Goal: Task Accomplishment & Management: Manage account settings

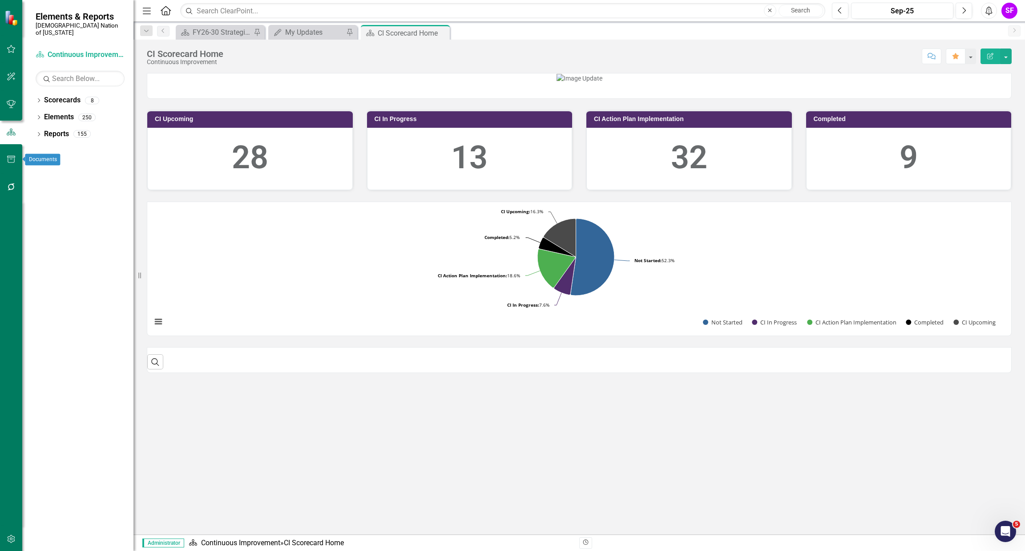
click at [11, 158] on icon "button" at bounding box center [11, 159] width 8 height 7
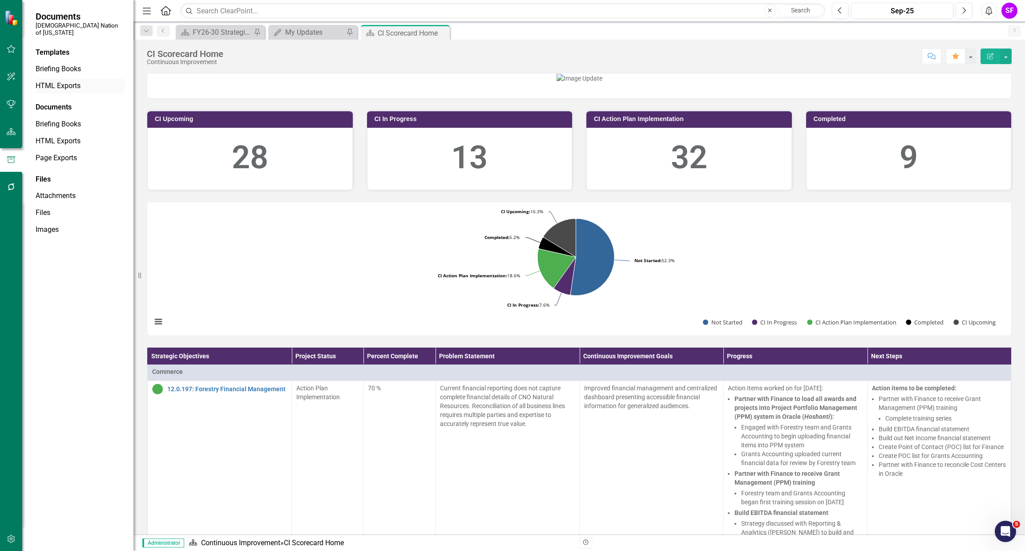
click at [66, 79] on div "HTML Exports" at bounding box center [80, 86] width 89 height 15
click at [62, 81] on link "HTML Exports" at bounding box center [80, 86] width 89 height 10
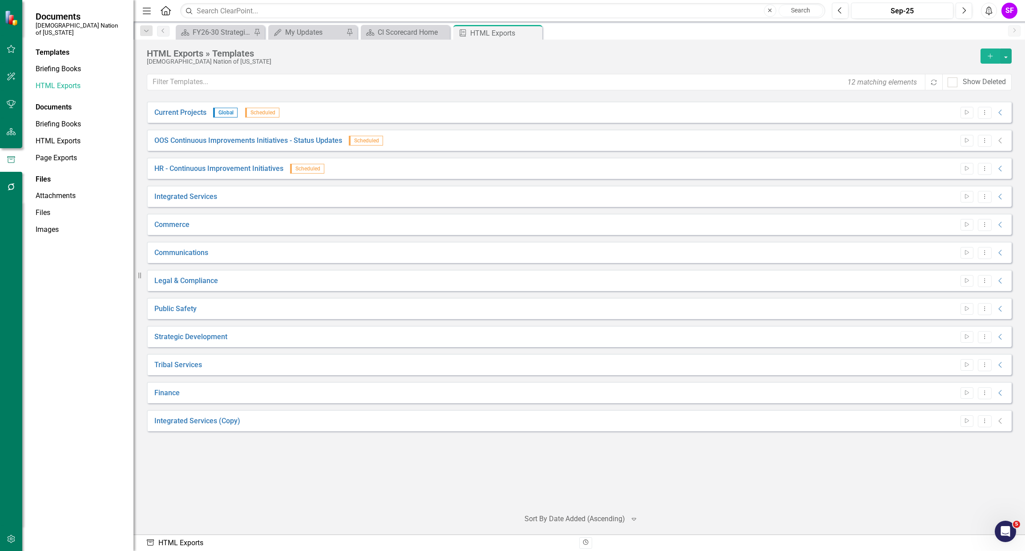
drag, startPoint x: 214, startPoint y: 273, endPoint x: 229, endPoint y: 313, distance: 42.9
drag, startPoint x: 229, startPoint y: 313, endPoint x: 1002, endPoint y: 336, distance: 773.3
click at [1002, 336] on icon "Collapse" at bounding box center [1000, 336] width 9 height 7
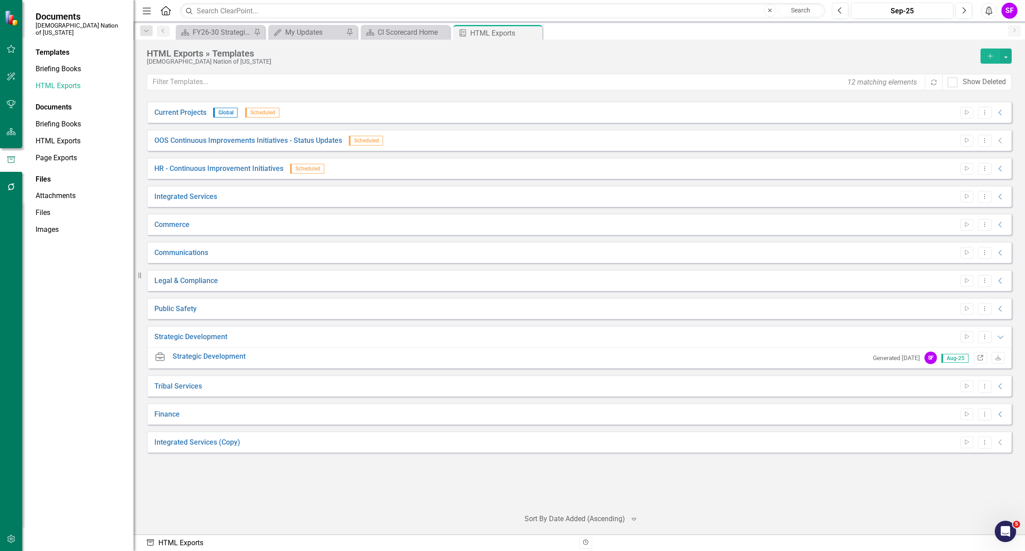
click at [981, 357] on icon "Link" at bounding box center [980, 357] width 7 height 5
click at [984, 52] on button "Add" at bounding box center [990, 55] width 20 height 15
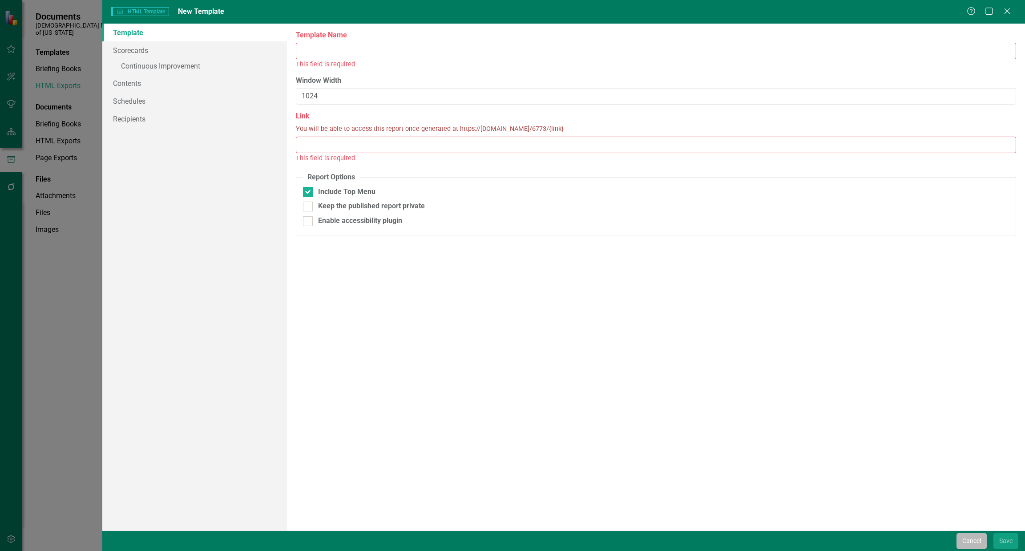
click at [978, 548] on button "Cancel" at bounding box center [971, 541] width 30 height 16
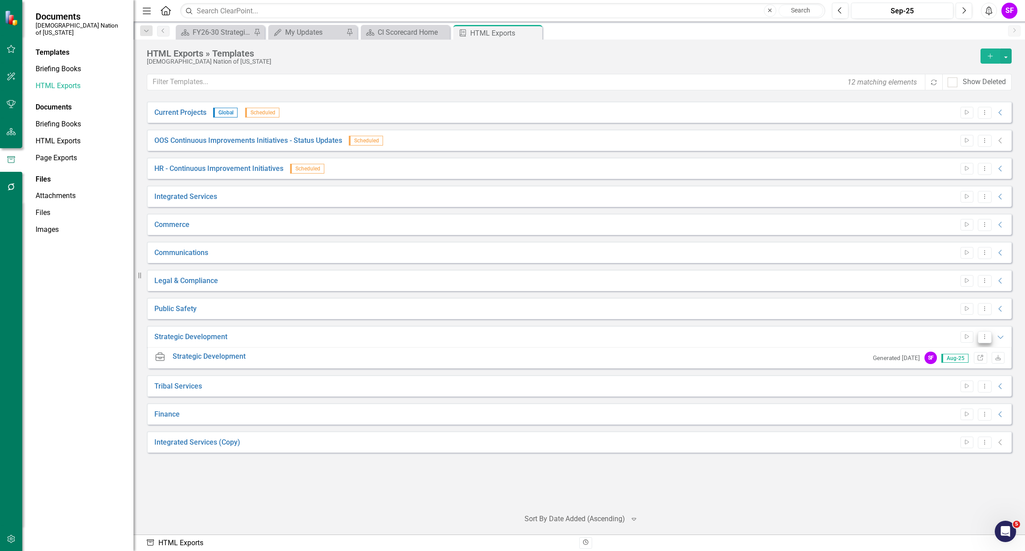
click at [986, 336] on icon "Dropdown Menu" at bounding box center [985, 337] width 8 height 6
click at [966, 400] on link "Copy Duplicate Template" at bounding box center [949, 400] width 82 height 16
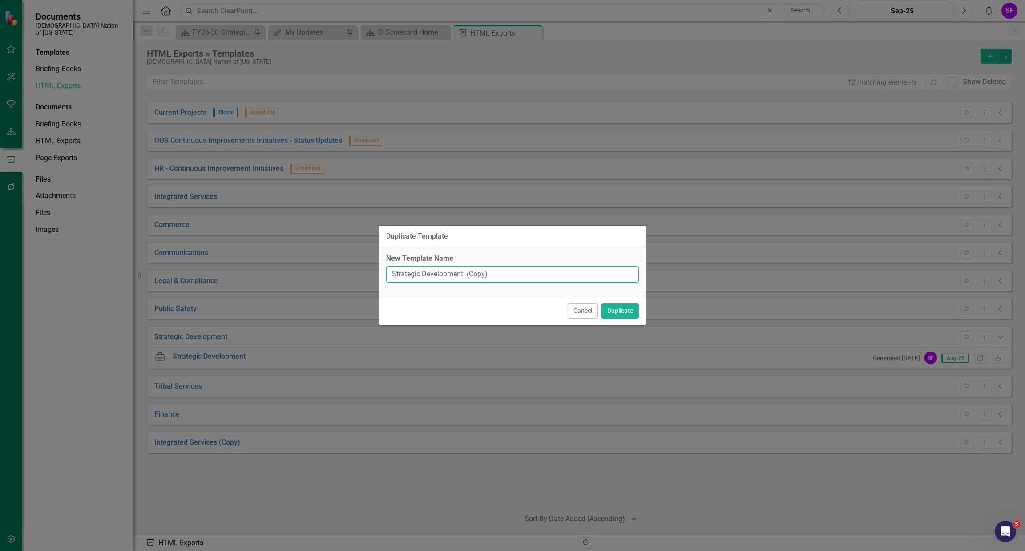
click at [517, 271] on input "Strategic Development (Copy)" at bounding box center [512, 274] width 253 height 16
type input "Strategic Development - [PERSON_NAME]'s Version"
click at [621, 306] on button "Duplicate" at bounding box center [619, 311] width 37 height 16
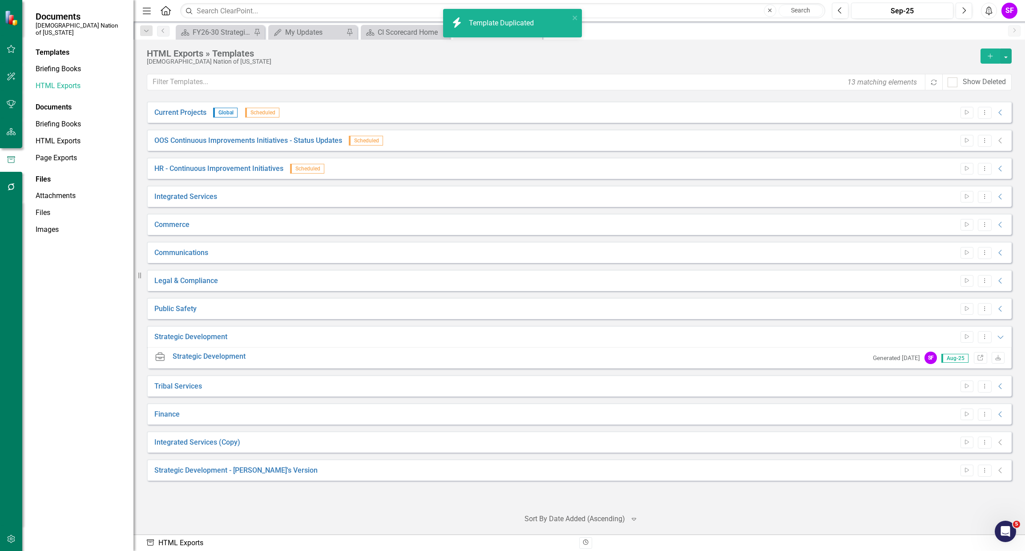
click at [996, 469] on icon "Collapse" at bounding box center [1000, 470] width 9 height 7
click at [1000, 470] on icon "Collapse" at bounding box center [1000, 470] width 9 height 7
click at [989, 472] on button "Dropdown Menu" at bounding box center [985, 470] width 14 height 12
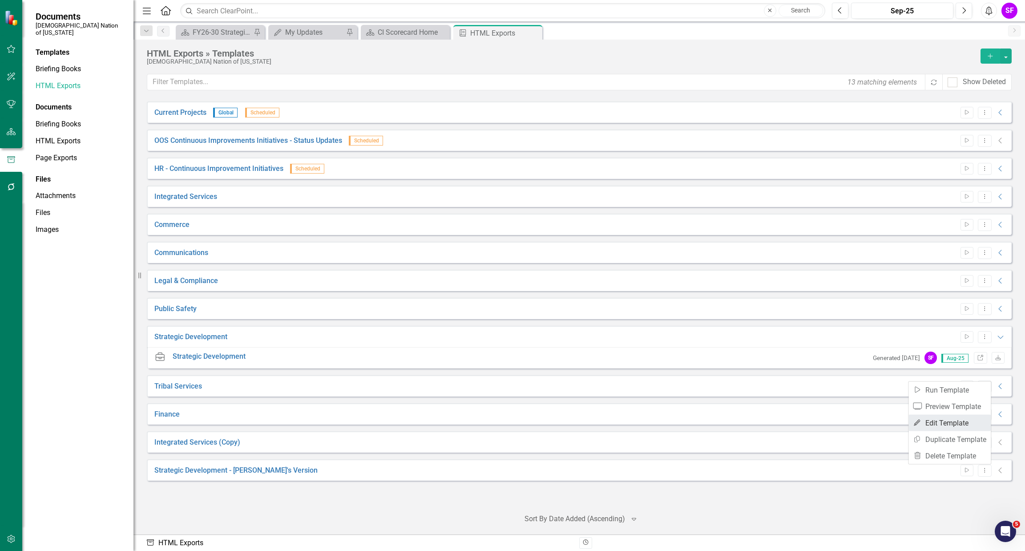
click at [946, 419] on link "Edit Edit Template" at bounding box center [949, 422] width 82 height 16
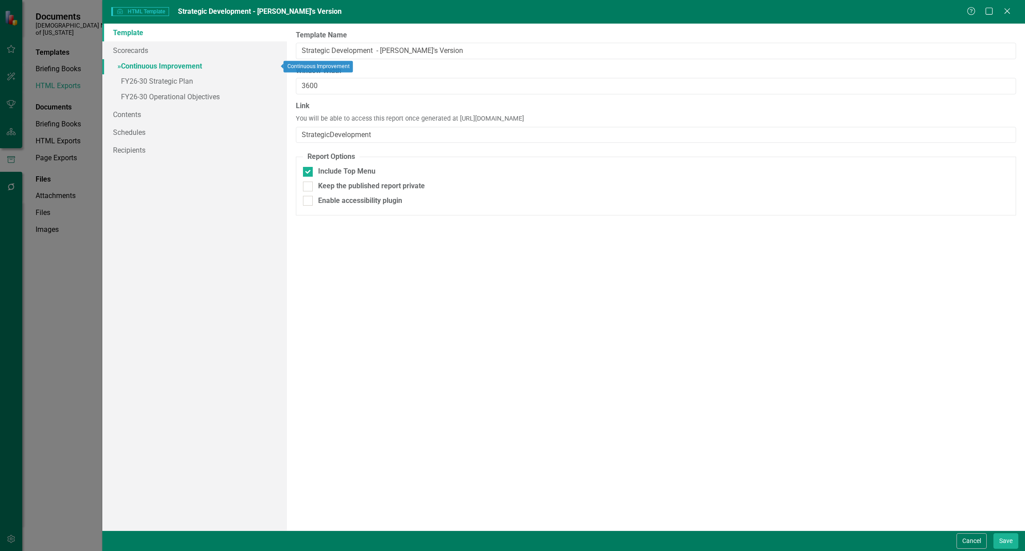
click at [165, 61] on link "» Continuous Improvement" at bounding box center [194, 67] width 185 height 16
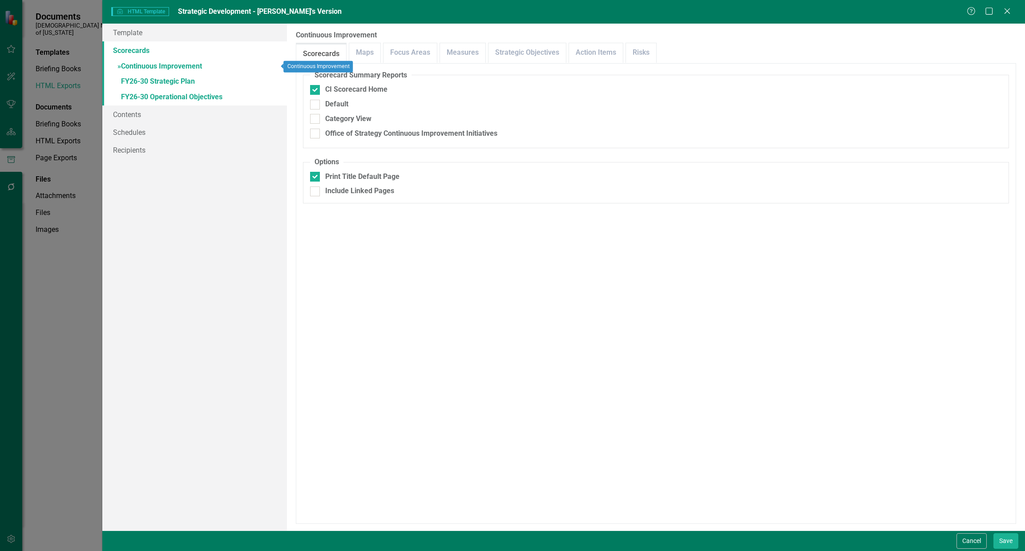
click at [129, 67] on link "» Continuous Improvement" at bounding box center [194, 67] width 185 height 16
click at [164, 289] on div "Template Scorecards » Continuous Improvement » FY26-30 Strategic Plan » FY26-30…" at bounding box center [194, 277] width 185 height 507
drag, startPoint x: 185, startPoint y: 81, endPoint x: 174, endPoint y: 69, distance: 16.1
click at [185, 80] on link "» FY26-30 Strategic Plan" at bounding box center [194, 82] width 185 height 16
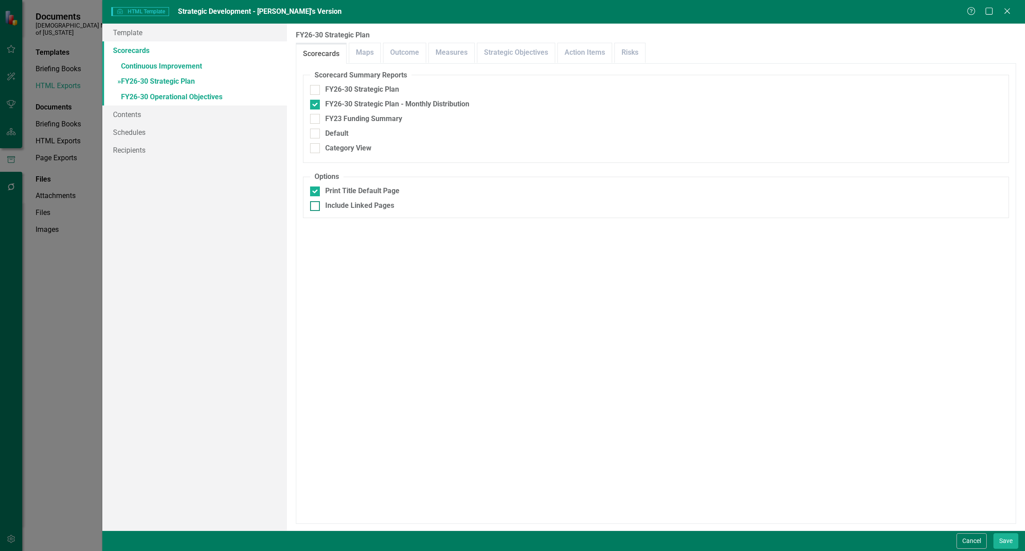
click at [350, 208] on div "Include Linked Pages" at bounding box center [359, 206] width 69 height 10
click at [316, 207] on input "Include Linked Pages" at bounding box center [313, 204] width 6 height 6
checkbox input "true"
click at [185, 67] on link "» Continuous Improvement" at bounding box center [194, 67] width 185 height 16
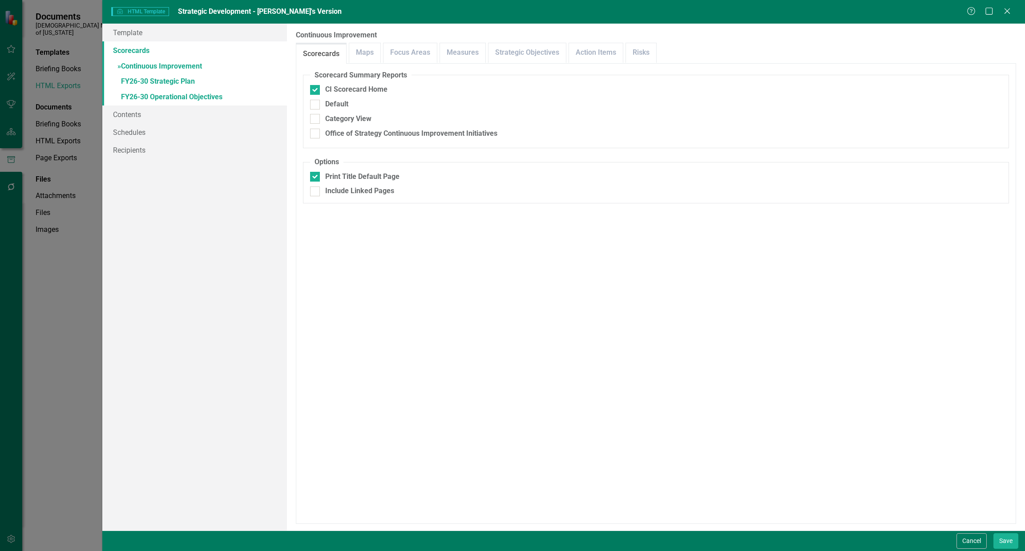
drag, startPoint x: 317, startPoint y: 192, endPoint x: 281, endPoint y: 169, distance: 42.3
click at [317, 192] on div at bounding box center [315, 191] width 10 height 10
click at [316, 192] on input "Include Linked Pages" at bounding box center [313, 189] width 6 height 6
checkbox input "true"
click at [201, 99] on link "» FY26-30 Operational Objectives" at bounding box center [194, 98] width 185 height 16
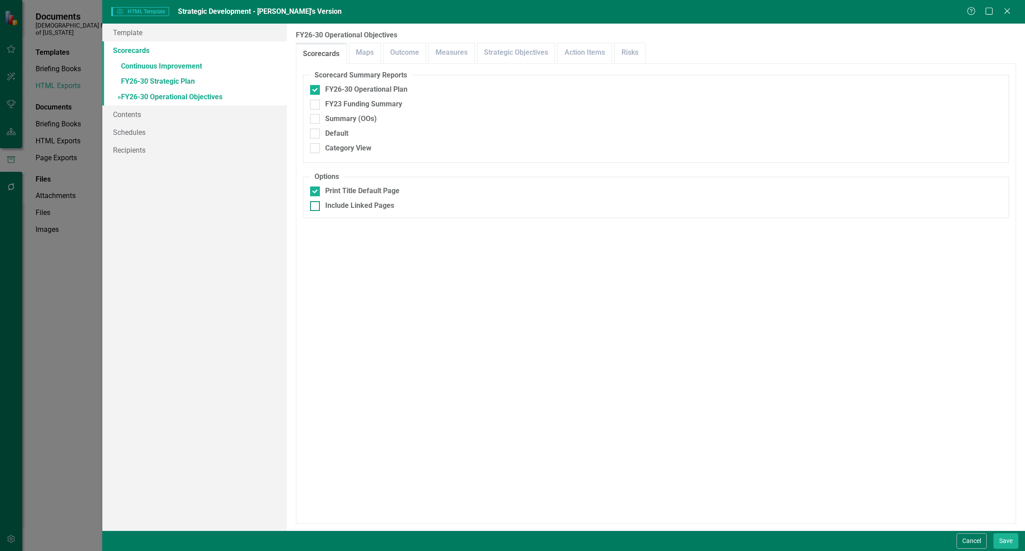
click at [338, 203] on div "Include Linked Pages" at bounding box center [359, 206] width 69 height 10
click at [316, 203] on input "Include Linked Pages" at bounding box center [313, 204] width 6 height 6
checkbox input "true"
click at [1002, 539] on button "Save" at bounding box center [1005, 541] width 25 height 16
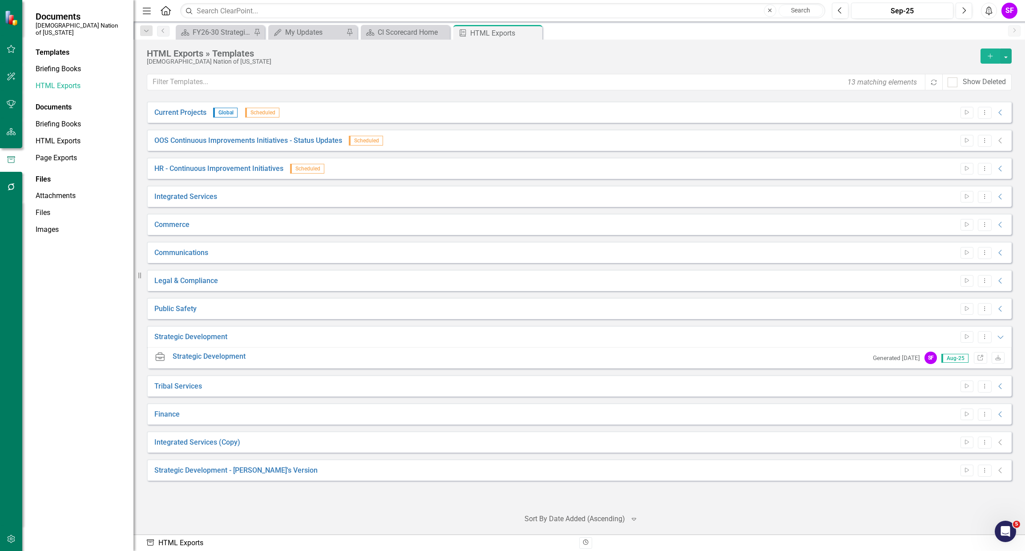
click at [1000, 472] on icon "Collapse" at bounding box center [1000, 470] width 9 height 7
click at [965, 470] on icon "button" at bounding box center [967, 469] width 4 height 5
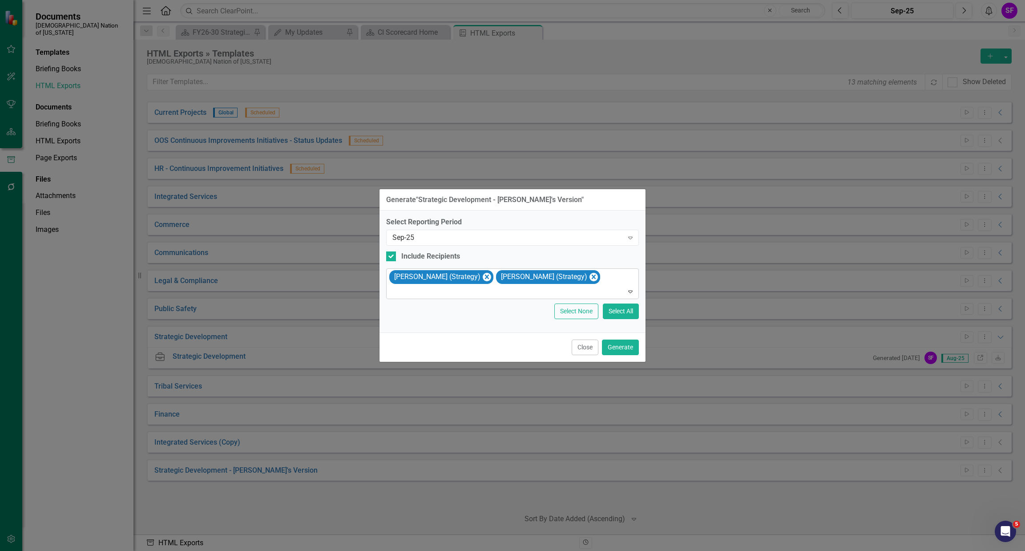
click at [589, 280] on icon "Remove Sheriden Franks (Strategy)" at bounding box center [593, 276] width 8 height 11
click at [485, 276] on icon "Remove Sheridan Burns (Strategy)" at bounding box center [487, 276] width 4 height 4
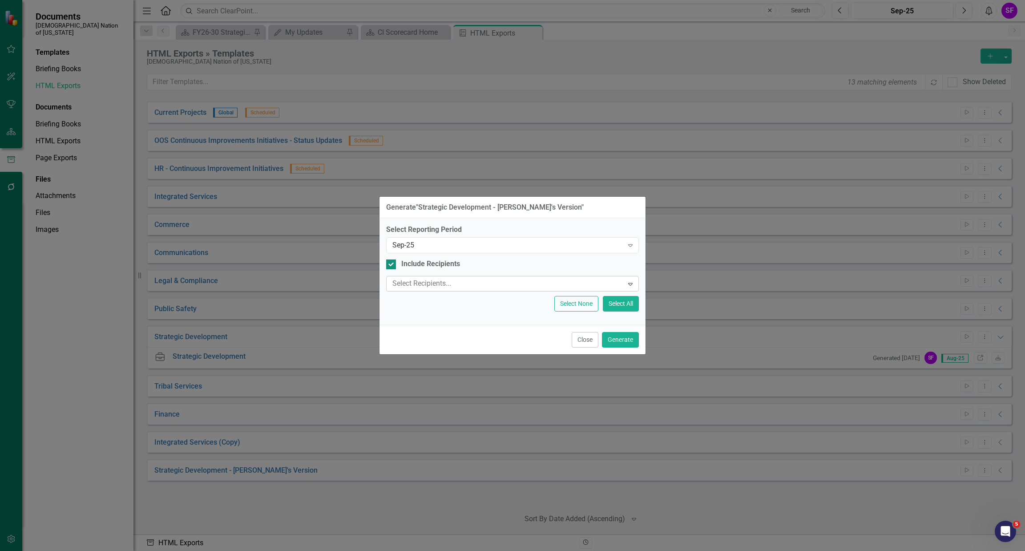
click at [389, 261] on input "Include Recipients" at bounding box center [389, 262] width 6 height 6
checkbox input "false"
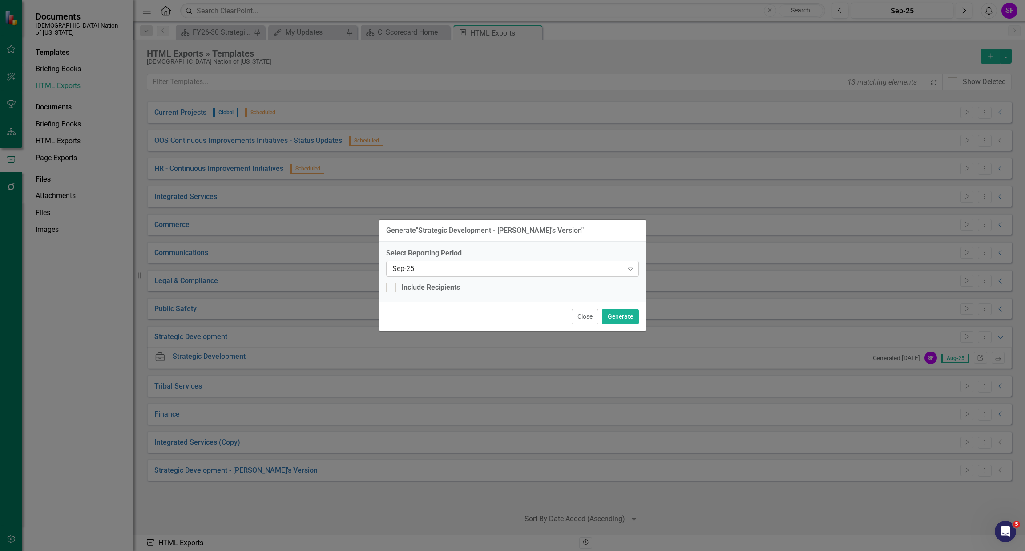
click at [463, 271] on div "Sep-25" at bounding box center [507, 268] width 231 height 10
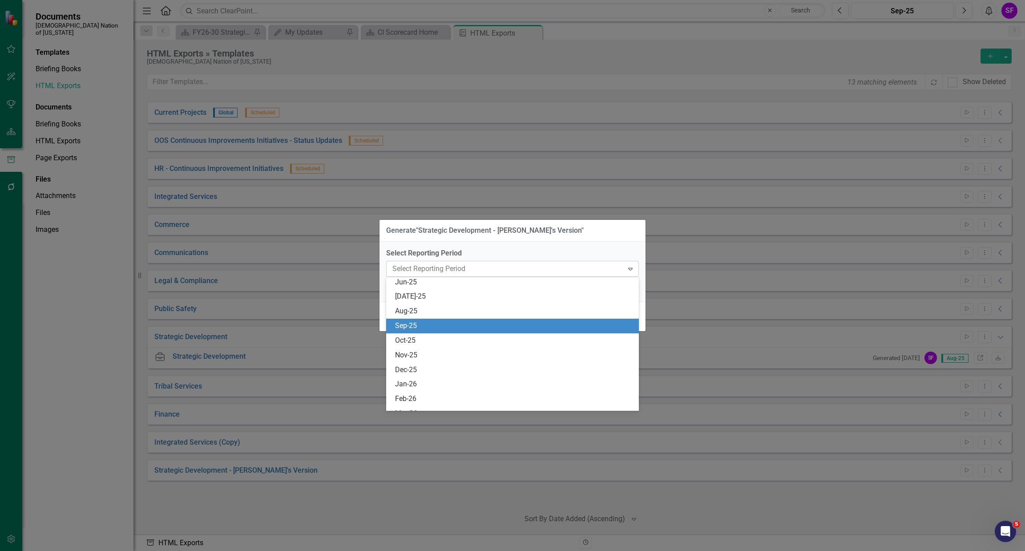
scroll to position [1094, 0]
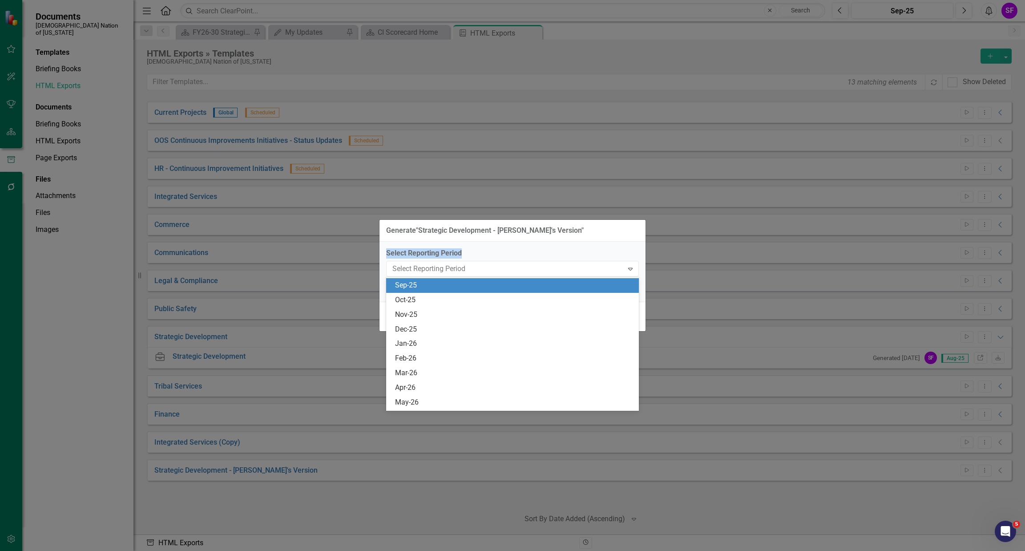
click at [570, 241] on form "Generate " Strategic Development - [PERSON_NAME]'s Version " Select Reporting P…" at bounding box center [512, 275] width 266 height 111
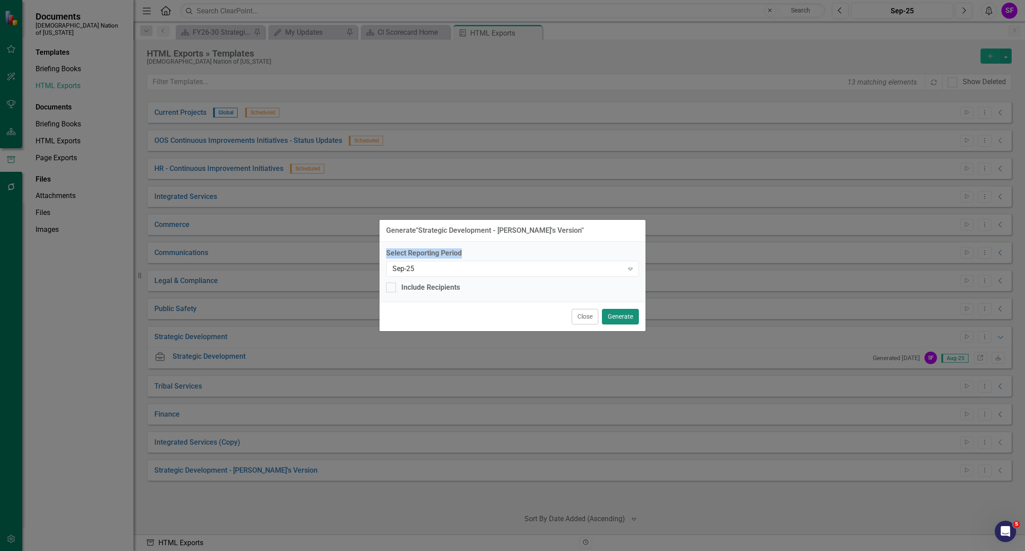
click at [625, 313] on button "Generate" at bounding box center [620, 317] width 37 height 16
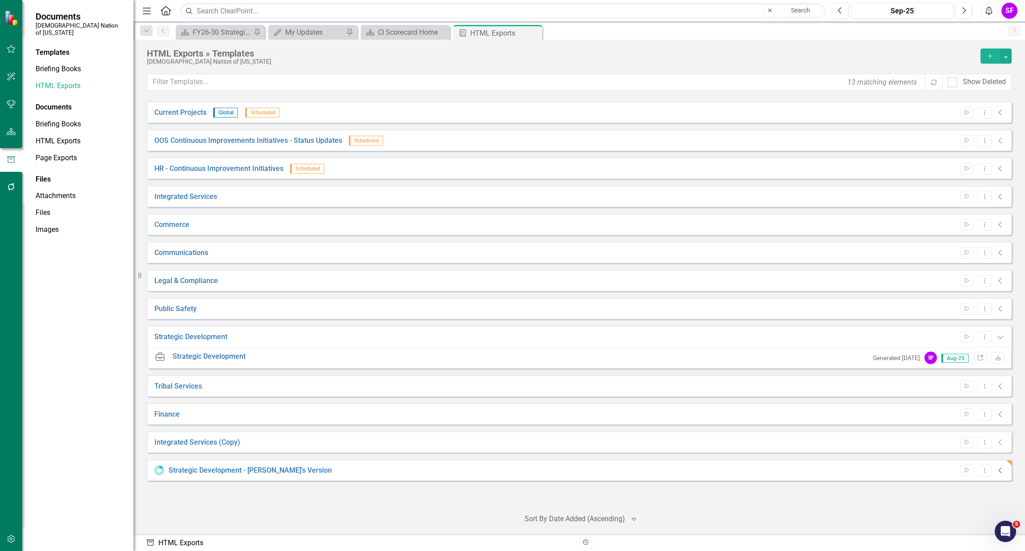
click at [1004, 471] on icon "Collapse" at bounding box center [1000, 470] width 9 height 7
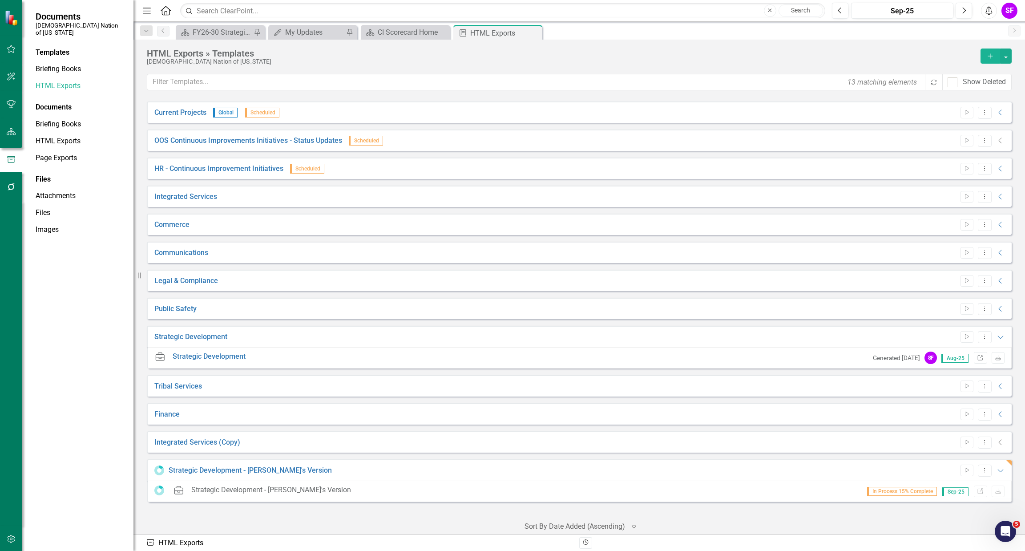
click at [996, 471] on icon "Expanded" at bounding box center [1000, 470] width 9 height 7
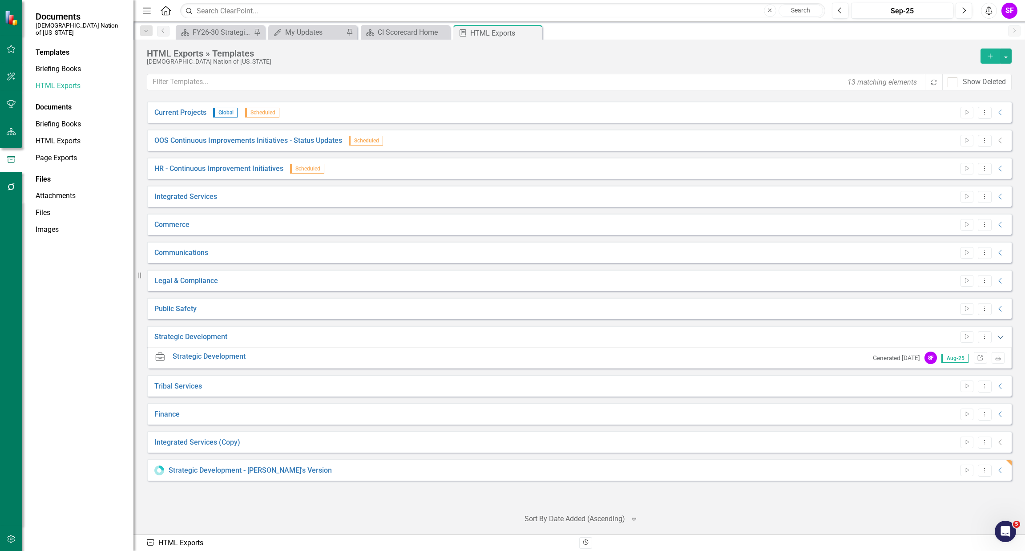
click at [998, 338] on icon "Expanded" at bounding box center [1000, 336] width 9 height 7
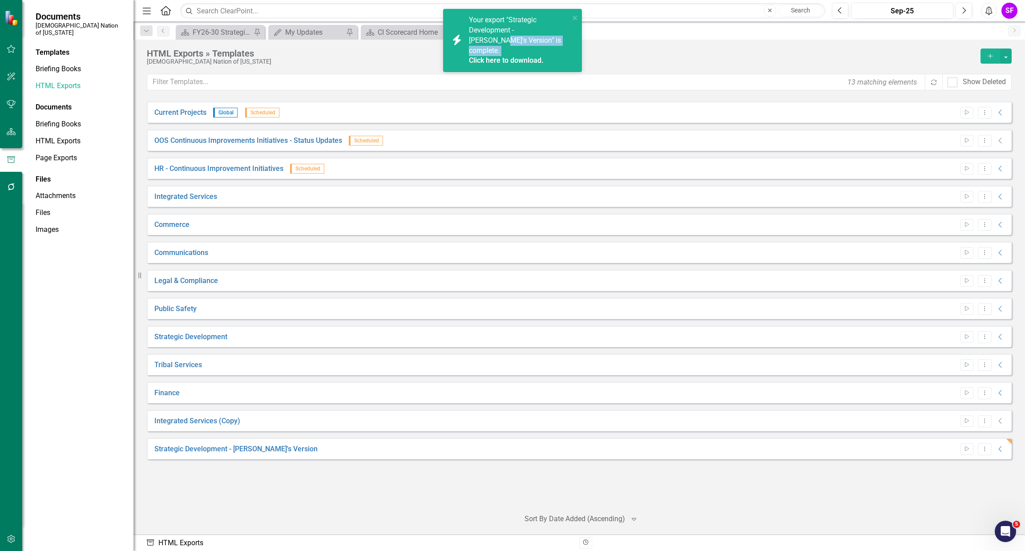
click at [467, 45] on div "icon.bolt Your export "Strategic Development - [PERSON_NAME]'s Version" is comp…" at bounding box center [509, 40] width 120 height 51
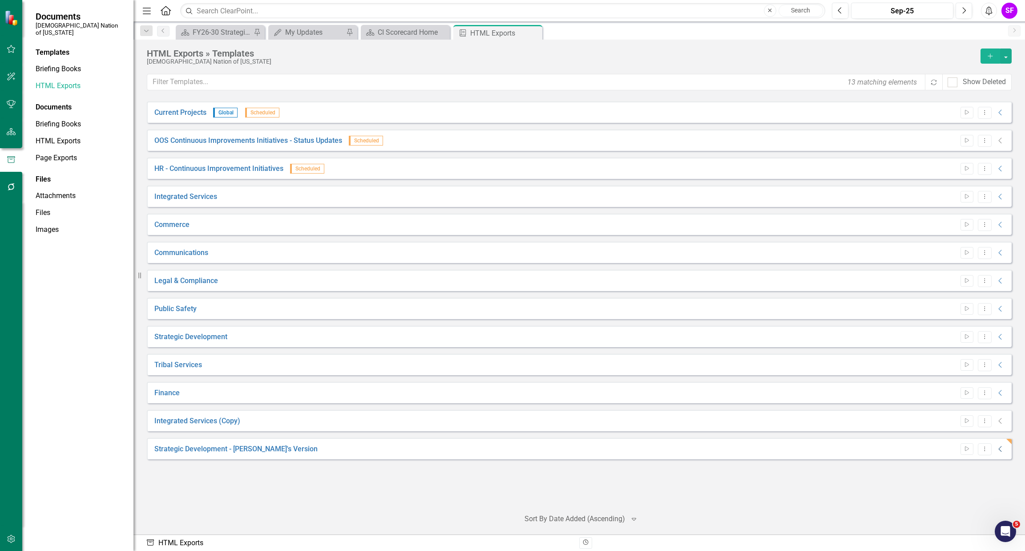
click at [1000, 446] on icon "Collapse" at bounding box center [1000, 448] width 9 height 7
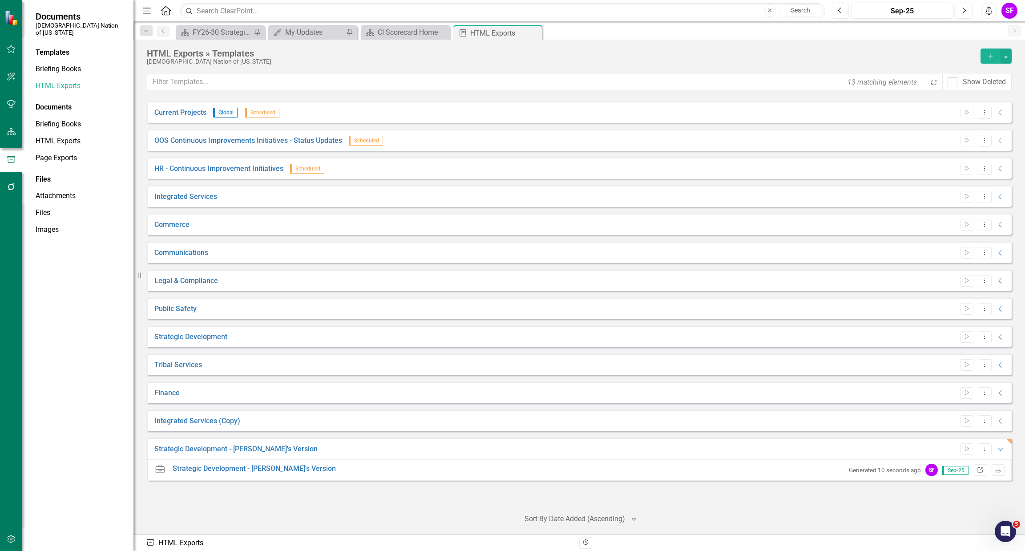
click at [984, 470] on link "Link" at bounding box center [980, 470] width 13 height 12
click at [985, 449] on icon "Dropdown Menu" at bounding box center [985, 449] width 8 height 6
click at [949, 491] on link "Edit Edit Template" at bounding box center [949, 496] width 82 height 16
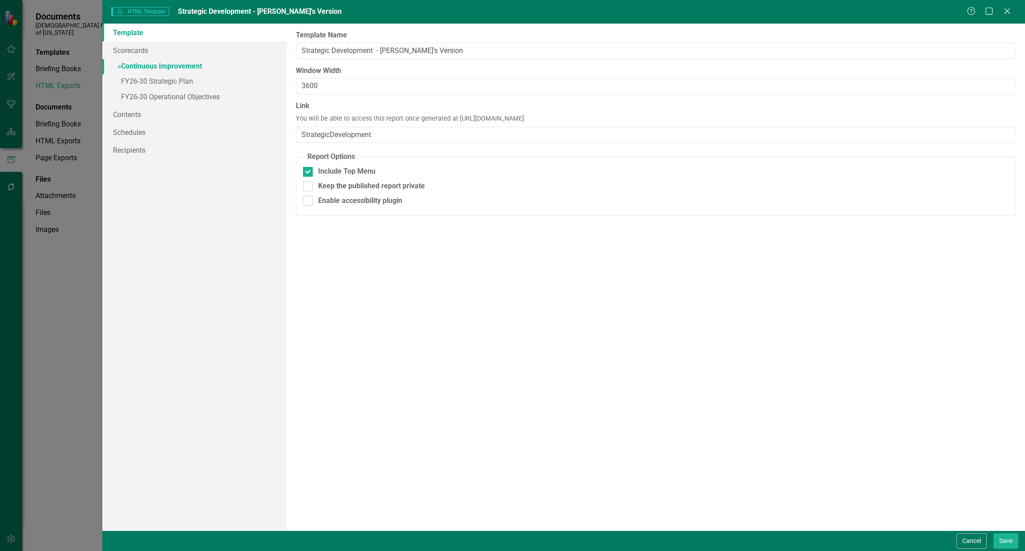
click at [180, 62] on link "» Continuous Improvement" at bounding box center [194, 67] width 185 height 16
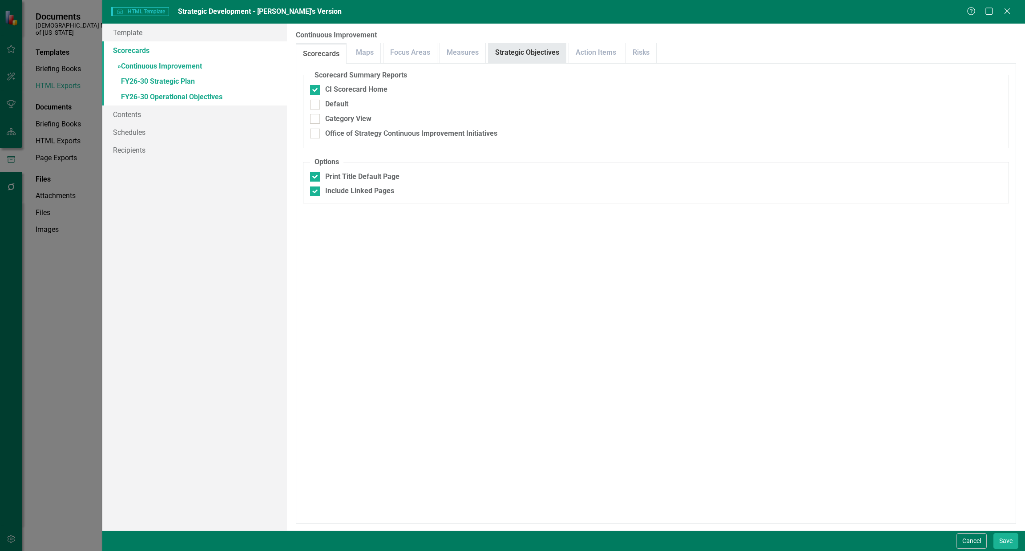
click at [533, 49] on link "Strategic Objectives" at bounding box center [526, 52] width 77 height 19
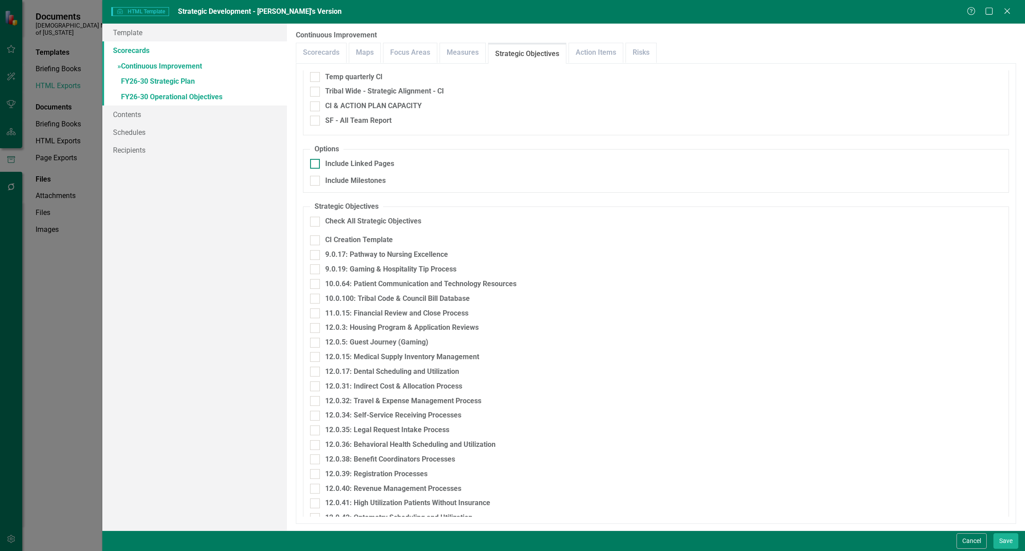
click at [378, 165] on div "Include Linked Pages" at bounding box center [359, 164] width 69 height 10
click at [316, 165] on input "Include Linked Pages" at bounding box center [313, 162] width 6 height 6
checkbox input "true"
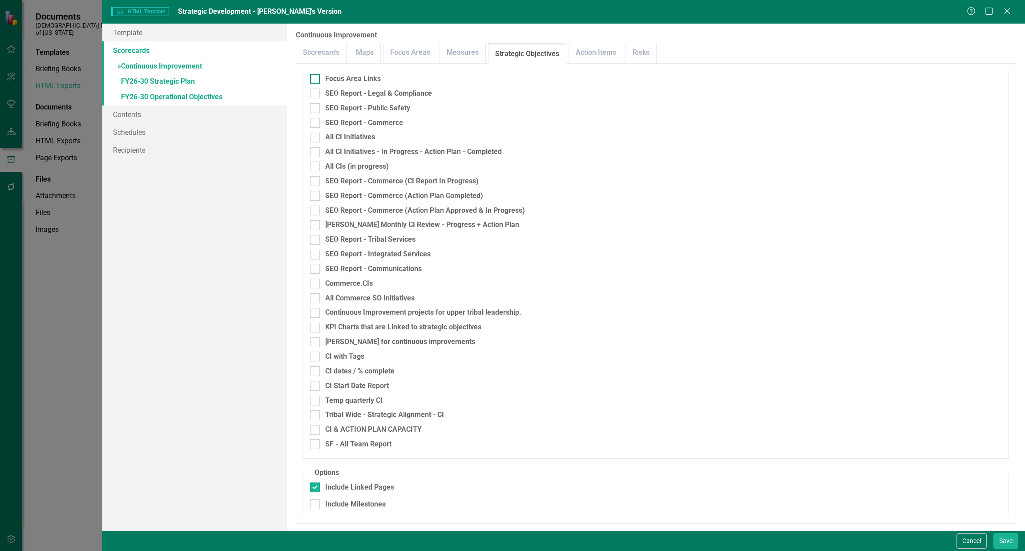
scroll to position [1544, 0]
click at [168, 78] on link "» FY26-30 Strategic Plan" at bounding box center [194, 82] width 185 height 16
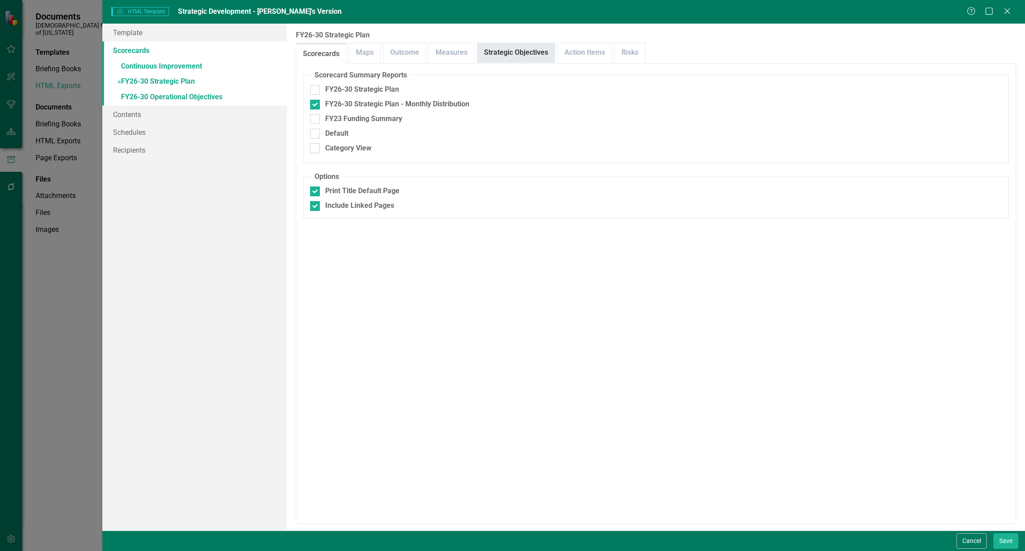
drag, startPoint x: 521, startPoint y: 53, endPoint x: 518, endPoint y: 59, distance: 6.6
click at [521, 52] on link "Strategic Objectives" at bounding box center [515, 52] width 77 height 19
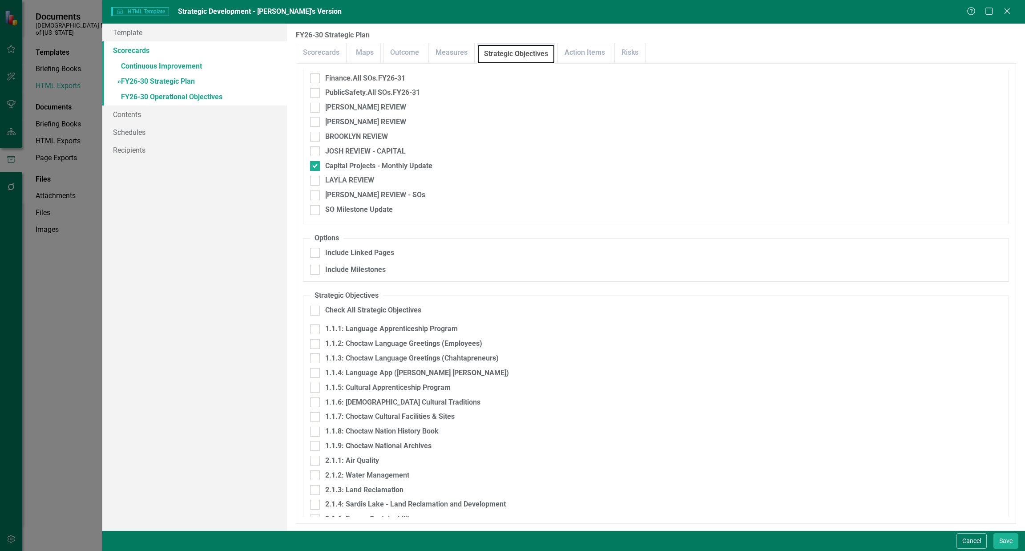
scroll to position [1467, 0]
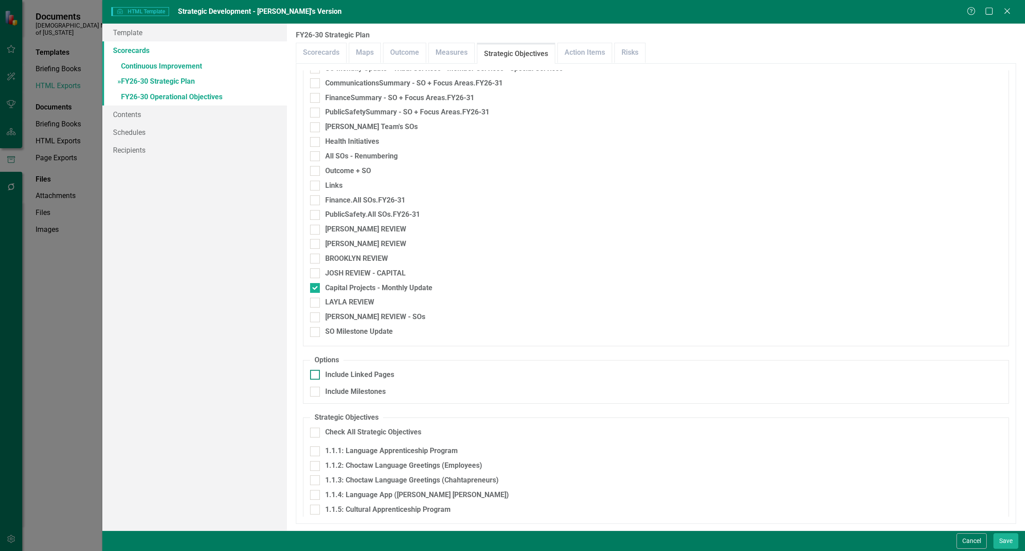
click at [357, 372] on div "Include Linked Pages" at bounding box center [359, 375] width 69 height 10
click at [316, 372] on input "Include Linked Pages" at bounding box center [313, 373] width 6 height 6
checkbox input "true"
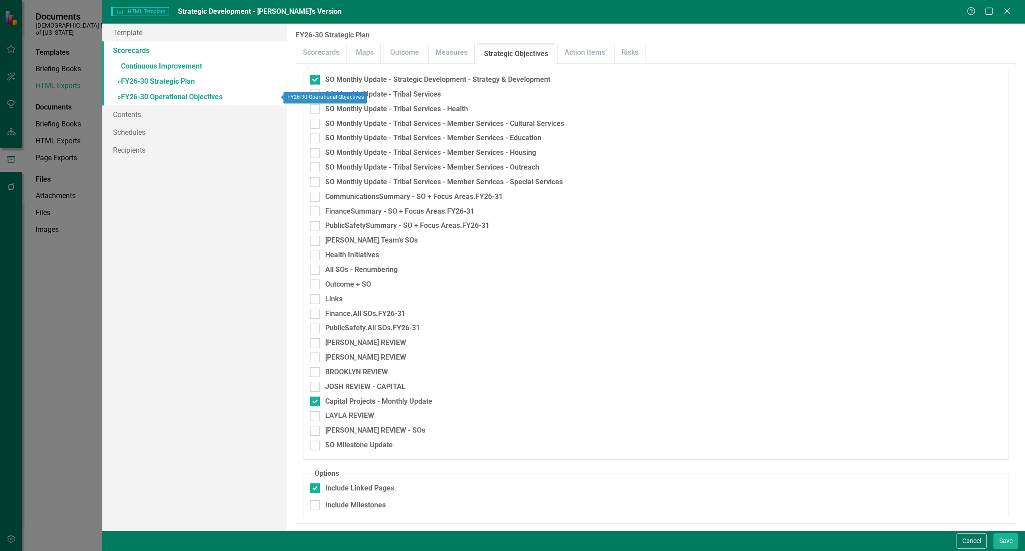
click at [198, 97] on link "» FY26-30 Operational Objectives" at bounding box center [194, 98] width 185 height 16
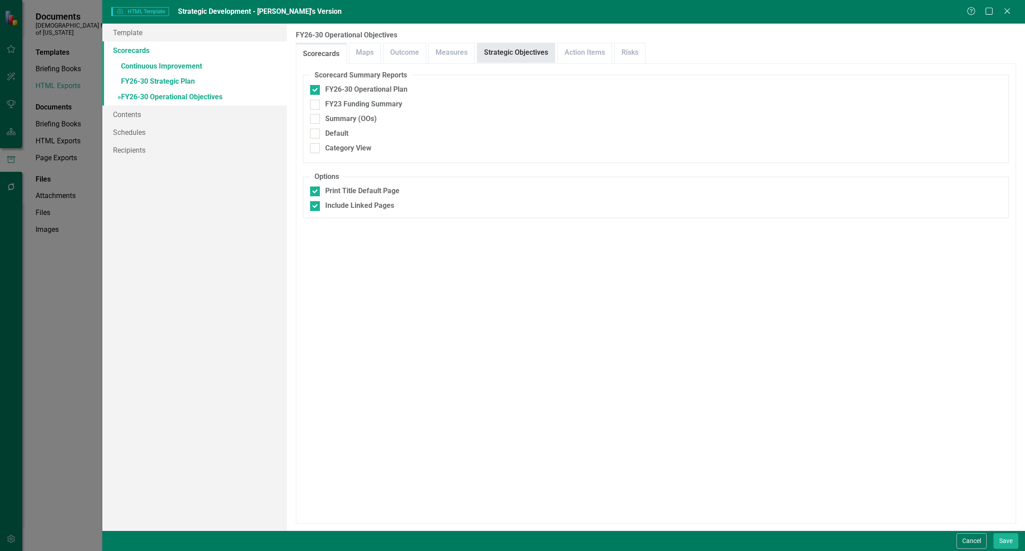
click at [525, 48] on link "Strategic Objectives" at bounding box center [515, 52] width 77 height 19
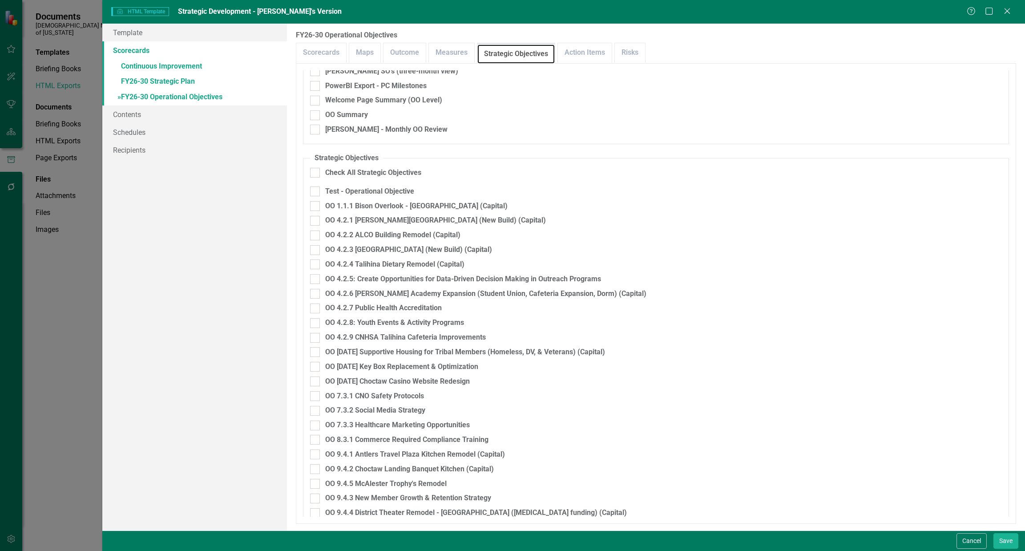
scroll to position [667, 0]
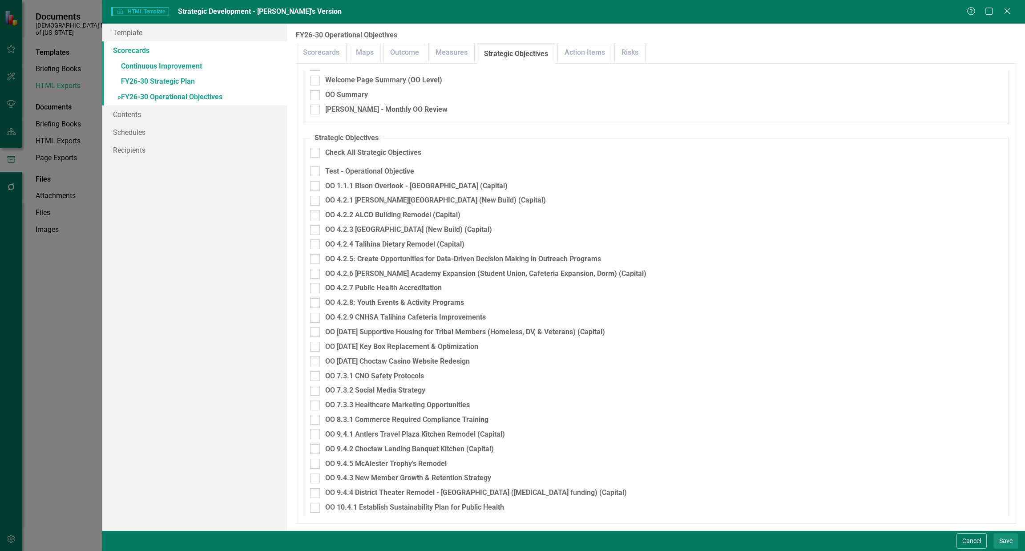
click at [1006, 537] on button "Save" at bounding box center [1005, 541] width 25 height 16
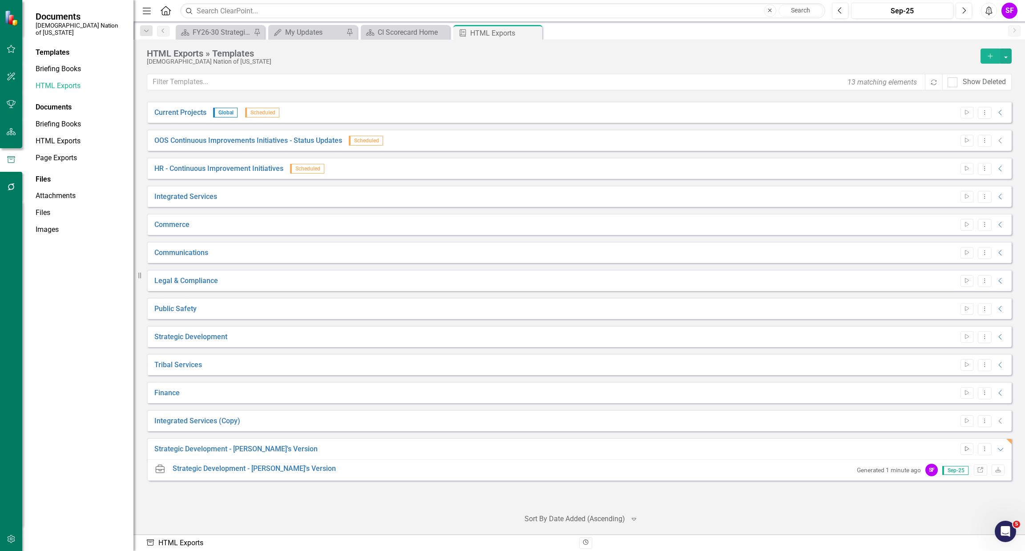
click at [967, 449] on icon "Start" at bounding box center [966, 448] width 7 height 5
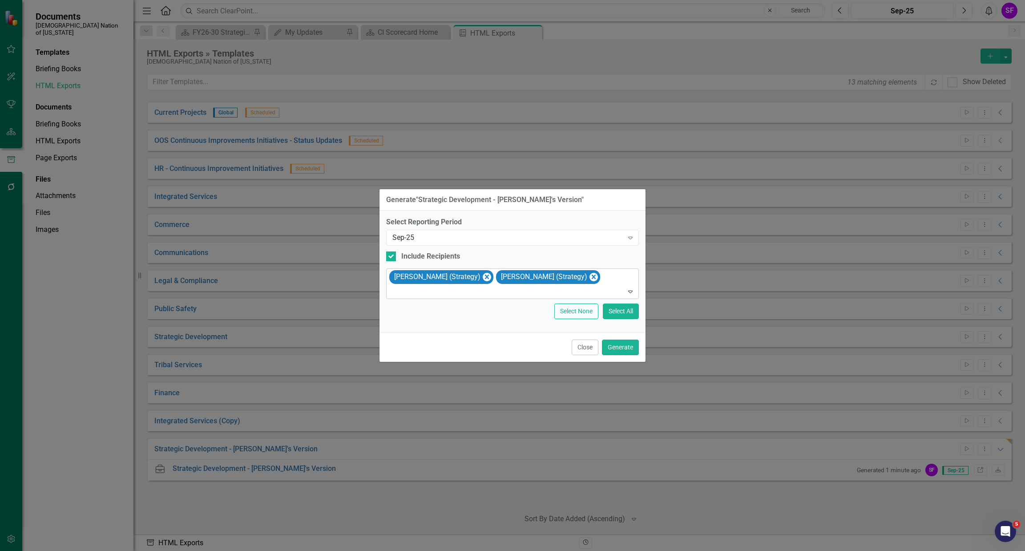
drag, startPoint x: 584, startPoint y: 275, endPoint x: 573, endPoint y: 273, distance: 11.3
click at [589, 274] on icon "Remove Sheriden Franks (Strategy)" at bounding box center [593, 276] width 8 height 11
click at [485, 278] on icon "Remove Sheridan Burns (Strategy)" at bounding box center [487, 276] width 4 height 4
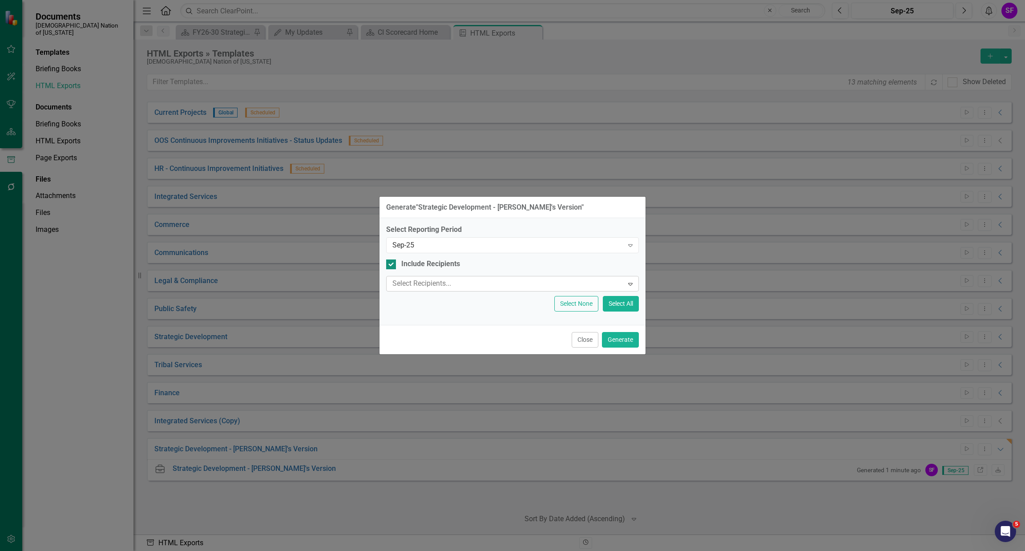
click at [427, 264] on div "Include Recipients" at bounding box center [430, 264] width 59 height 10
click at [392, 264] on input "Include Recipients" at bounding box center [389, 262] width 6 height 6
checkbox input "false"
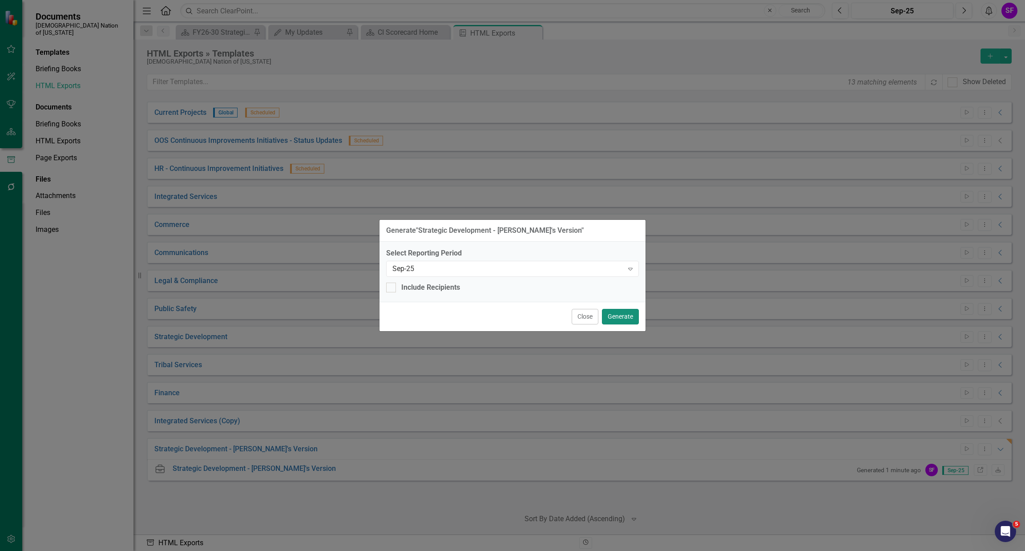
click at [634, 316] on button "Generate" at bounding box center [620, 317] width 37 height 16
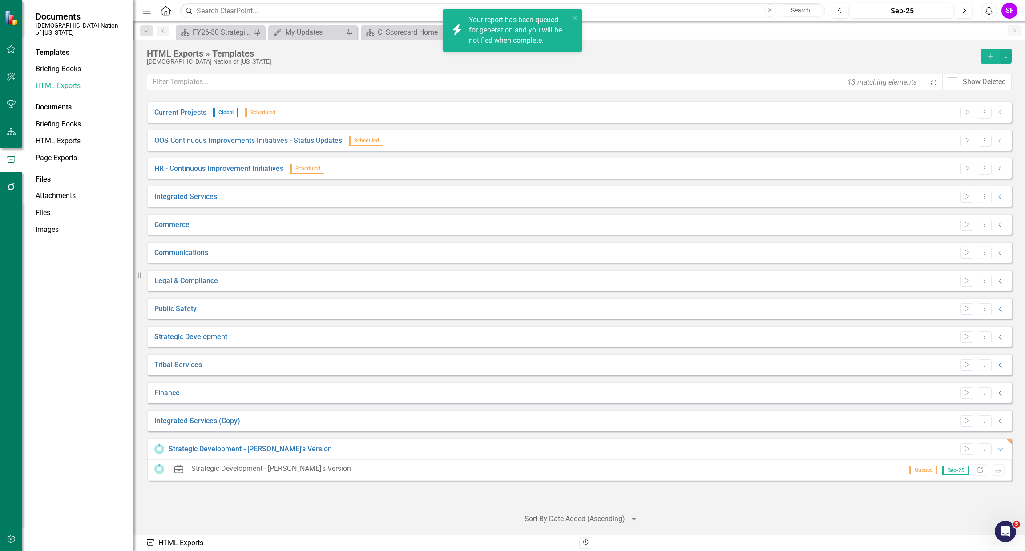
click at [984, 468] on link "Link" at bounding box center [980, 470] width 13 height 12
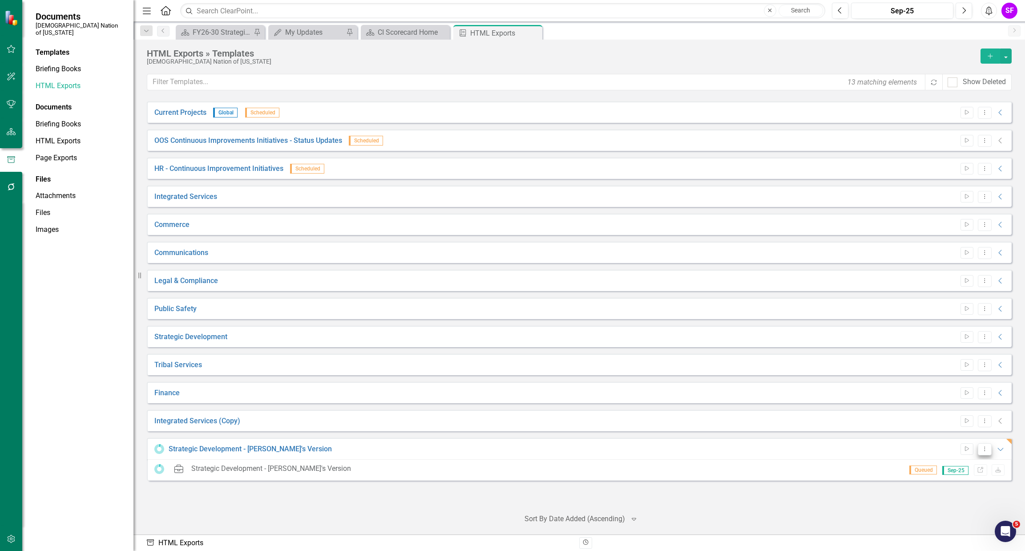
click at [986, 449] on icon "Dropdown Menu" at bounding box center [985, 449] width 8 height 6
click at [962, 495] on link "Edit Edit Template" at bounding box center [949, 496] width 82 height 16
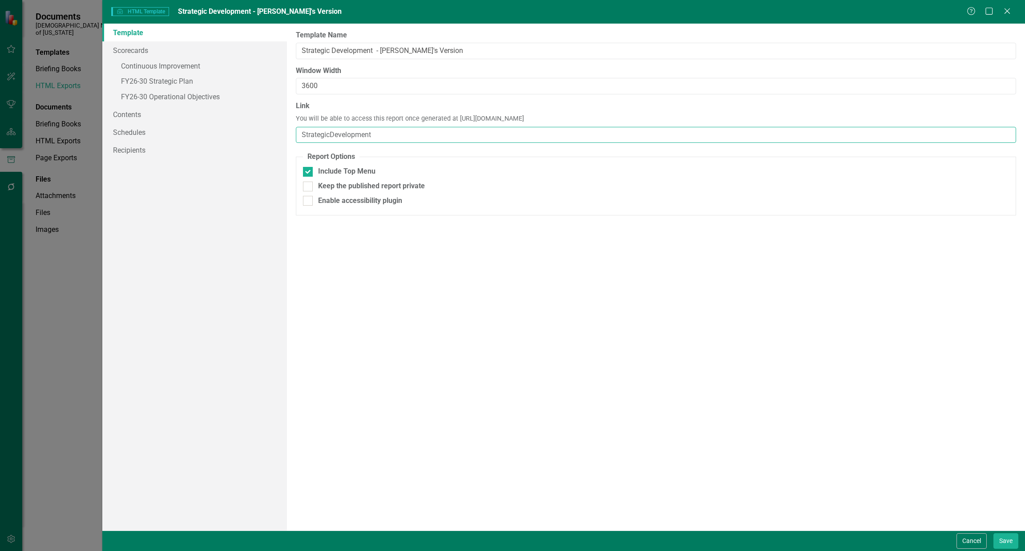
click at [380, 141] on input "StrategicDevelopment" at bounding box center [656, 135] width 720 height 16
drag, startPoint x: 655, startPoint y: 117, endPoint x: 453, endPoint y: 120, distance: 201.5
click at [453, 120] on div "Link You will be able to access this report once generated at [URL][DOMAIN_NAME…" at bounding box center [656, 122] width 720 height 42
copy span "[URL][DOMAIN_NAME]"
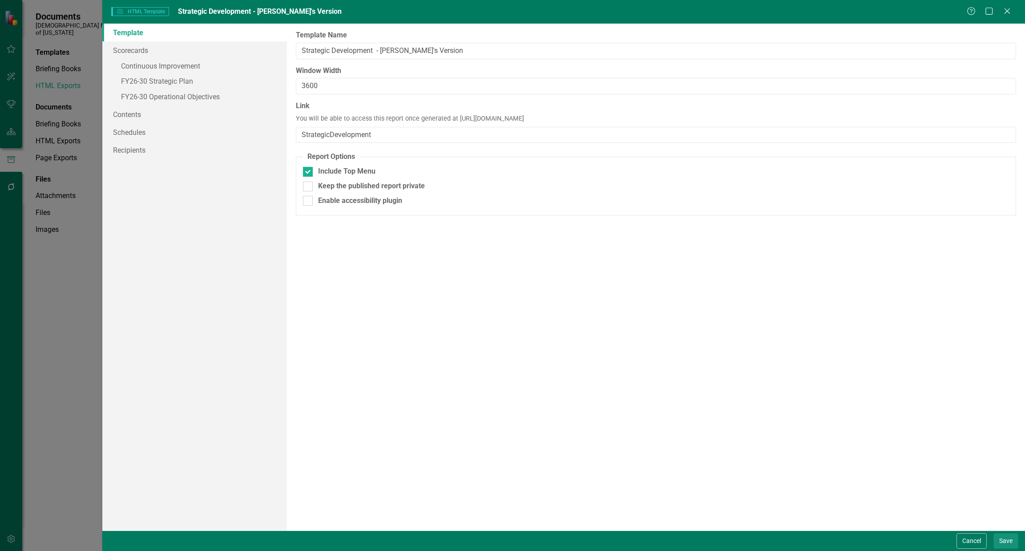
click at [1010, 543] on button "Save" at bounding box center [1005, 541] width 25 height 16
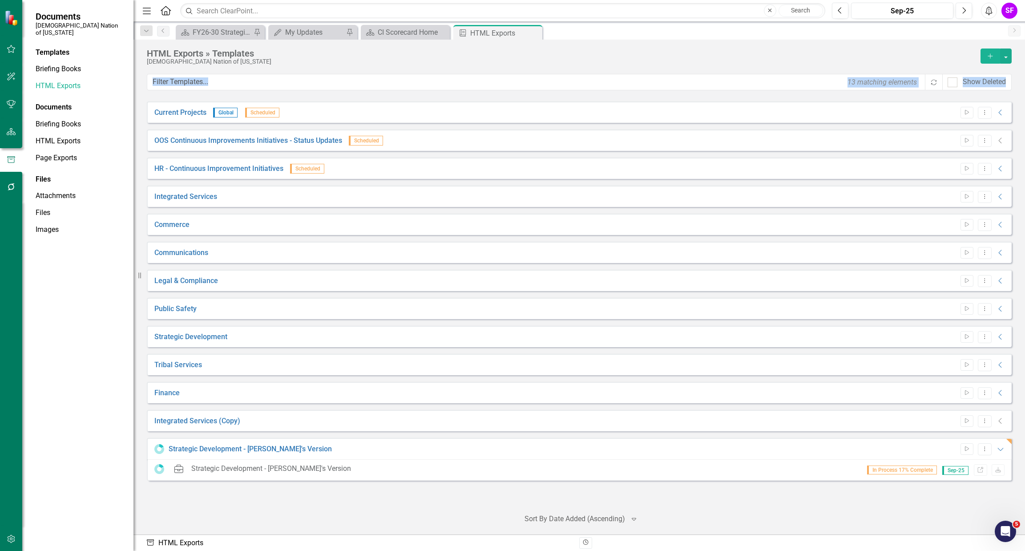
click at [1024, 0] on html "Documents Choctaw Nation of [US_STATE] Templates Briefing Books HTML Exports Do…" at bounding box center [512, 275] width 1025 height 551
click at [447, 64] on div "[DEMOGRAPHIC_DATA] Nation of [US_STATE]" at bounding box center [561, 61] width 829 height 7
click at [511, 46] on div "HTML Exports » Templates Choctaw Nation of [US_STATE] Add 13 matching elements …" at bounding box center [578, 287] width 891 height 495
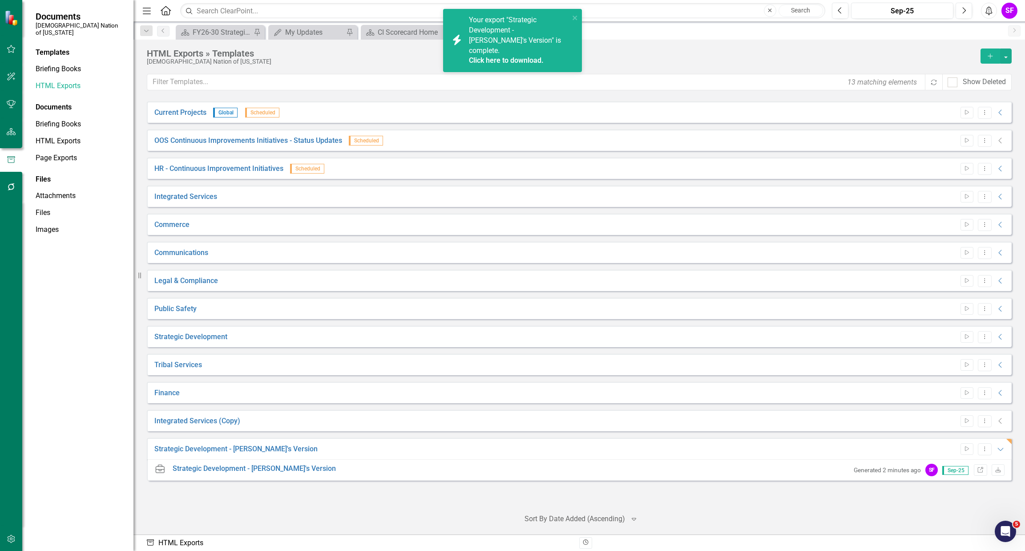
click at [570, 16] on div "icon.bolt Your export "Strategic Development - [PERSON_NAME]'s Version" is comp…" at bounding box center [509, 40] width 125 height 56
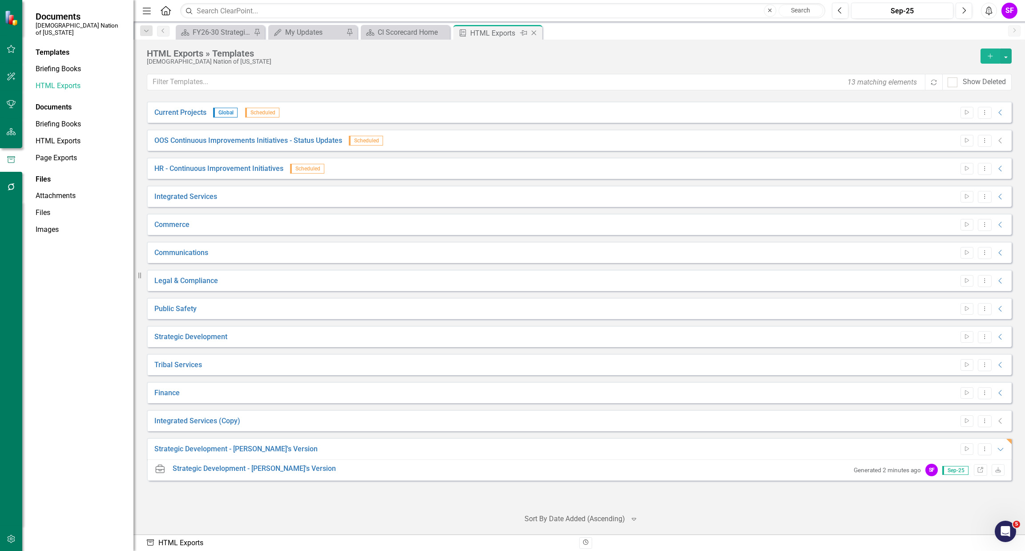
click at [533, 32] on icon "Close" at bounding box center [533, 32] width 9 height 7
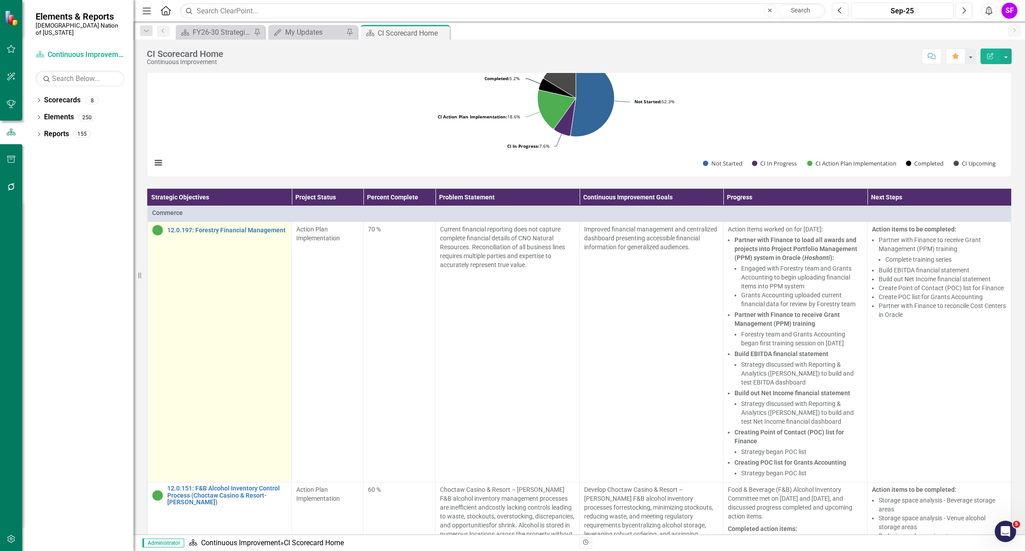
scroll to position [467, 0]
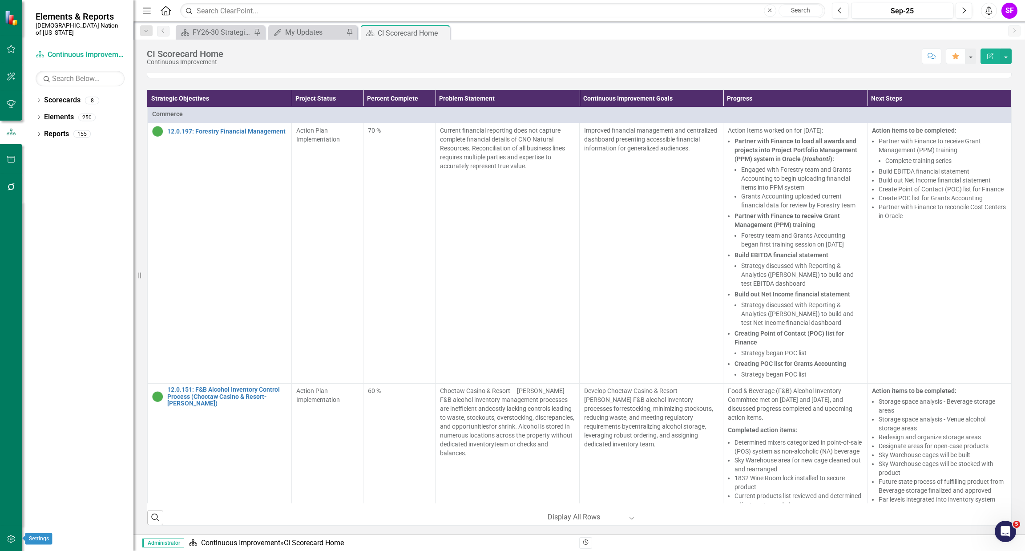
click at [7, 540] on icon "button" at bounding box center [11, 538] width 9 height 7
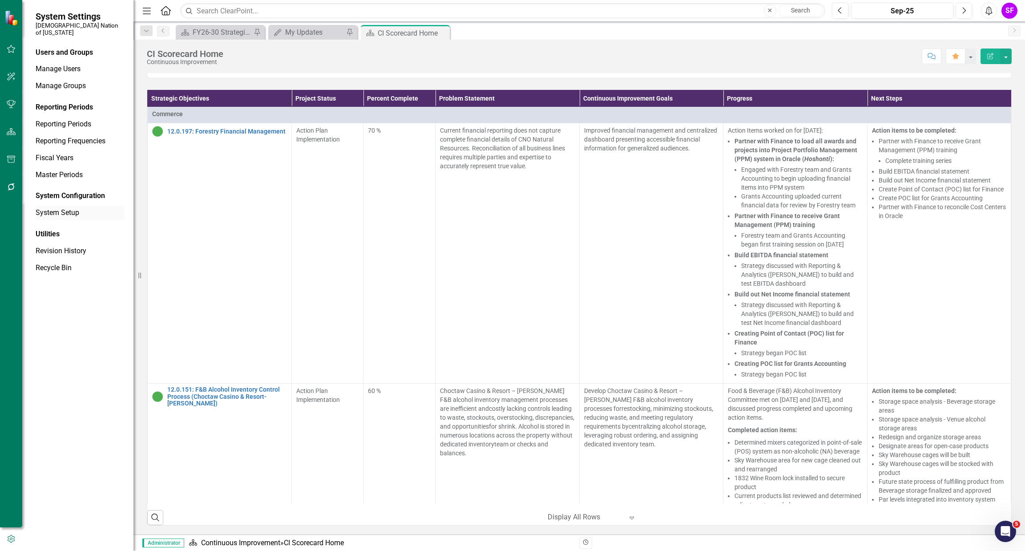
click at [60, 209] on link "System Setup" at bounding box center [80, 213] width 89 height 10
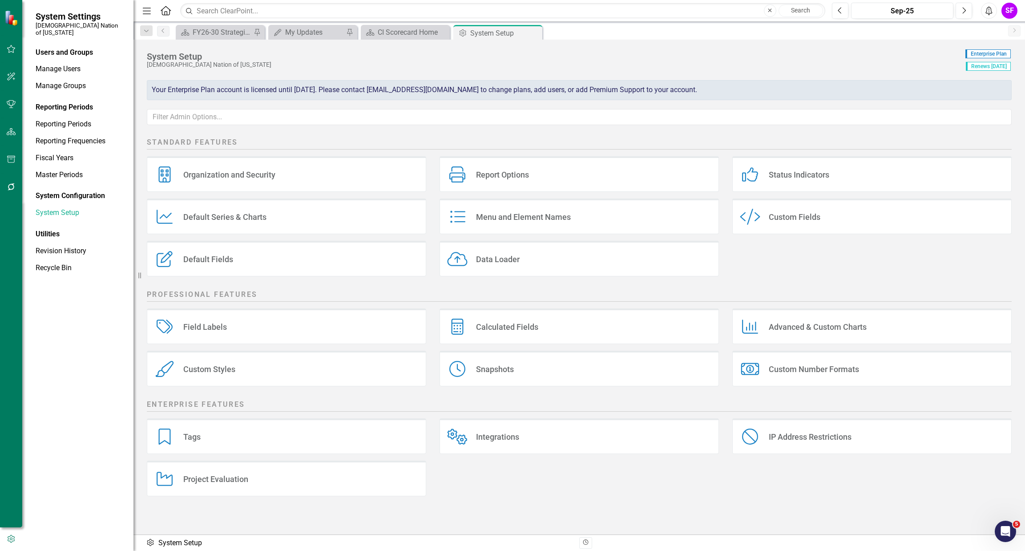
click at [234, 366] on div "Custom Styles" at bounding box center [209, 369] width 52 height 10
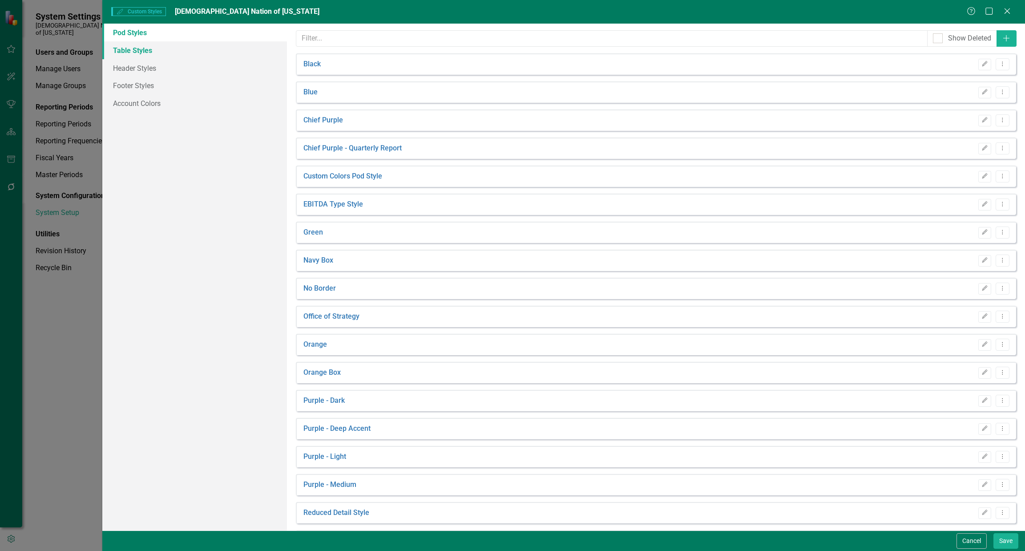
click at [199, 52] on link "Table Styles" at bounding box center [194, 50] width 185 height 18
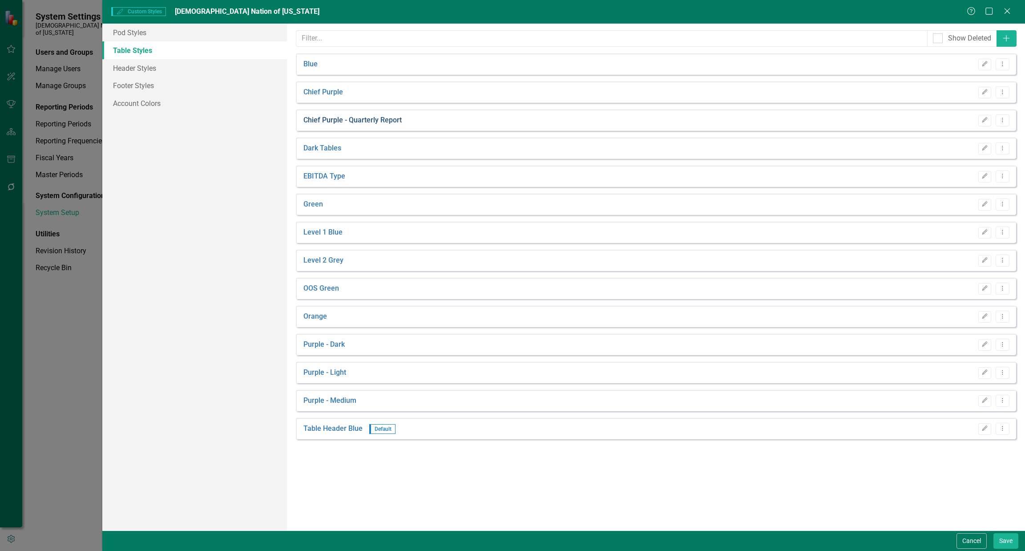
click at [389, 124] on link "Chief Purple - Quarterly Report" at bounding box center [352, 120] width 98 height 10
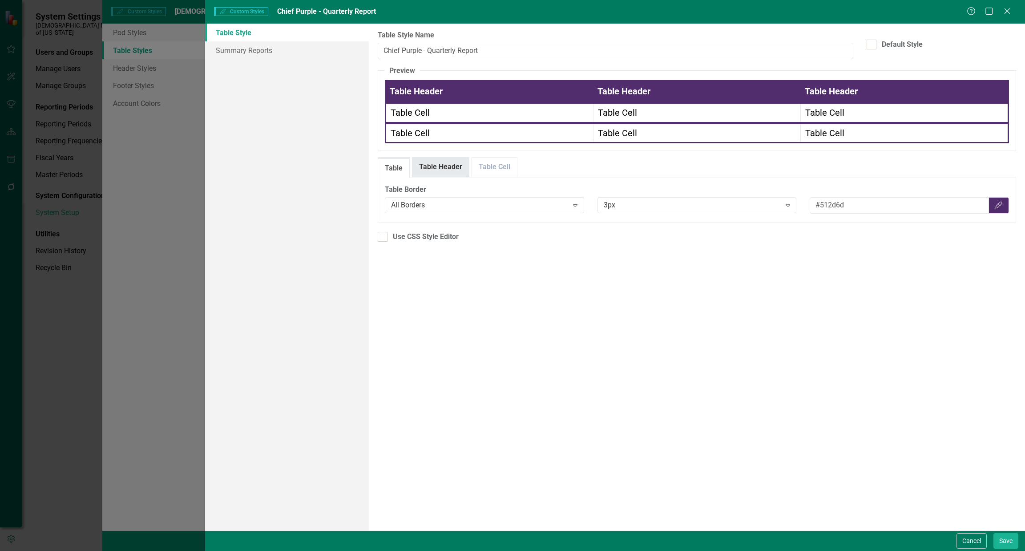
click at [447, 159] on link "Table Header" at bounding box center [440, 166] width 56 height 19
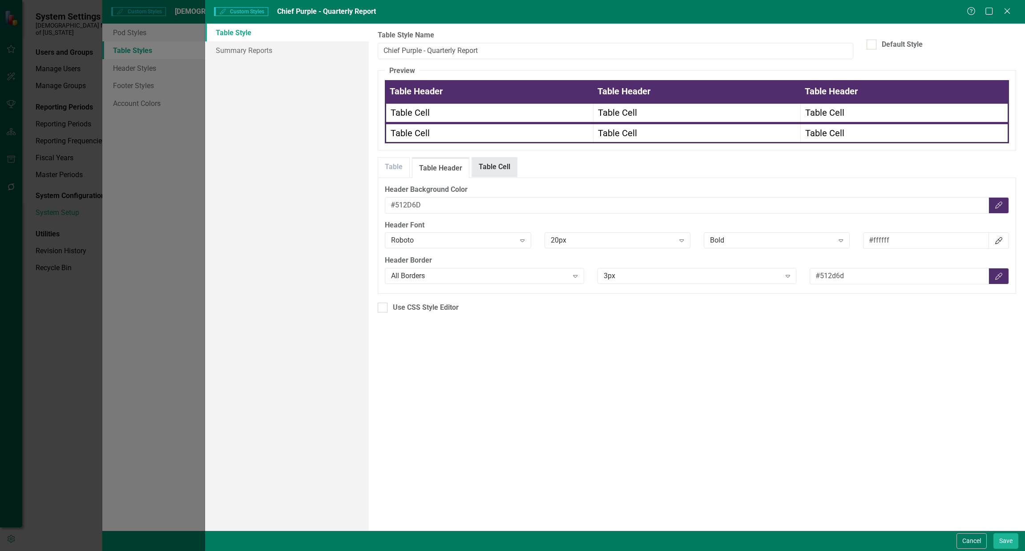
click at [495, 163] on link "Table Cell" at bounding box center [494, 166] width 45 height 19
drag, startPoint x: 968, startPoint y: 531, endPoint x: 970, endPoint y: 537, distance: 5.5
click at [969, 532] on div "Cancel Save" at bounding box center [615, 540] width 820 height 20
click at [970, 537] on button "Cancel" at bounding box center [971, 541] width 30 height 16
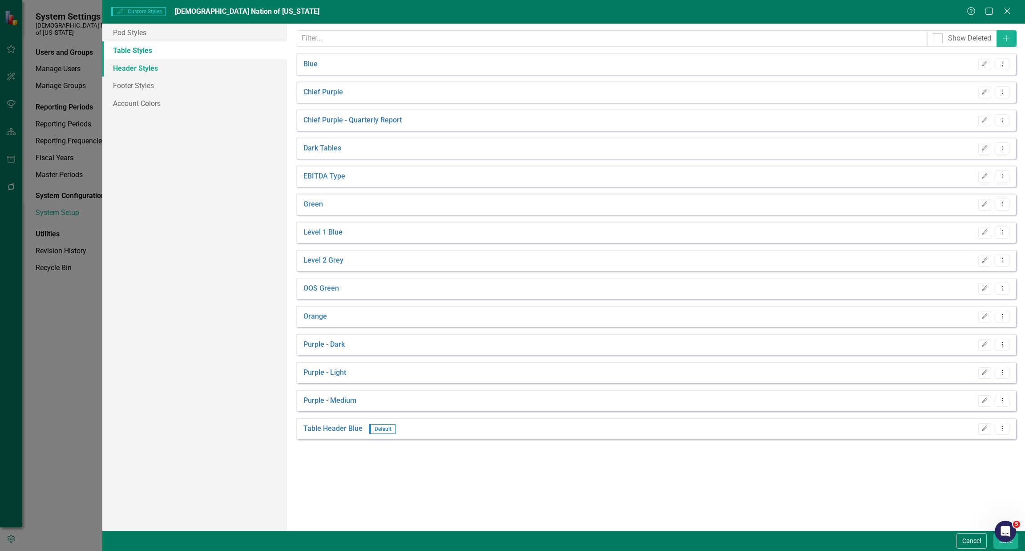
click at [156, 69] on link "Header Styles" at bounding box center [194, 68] width 185 height 18
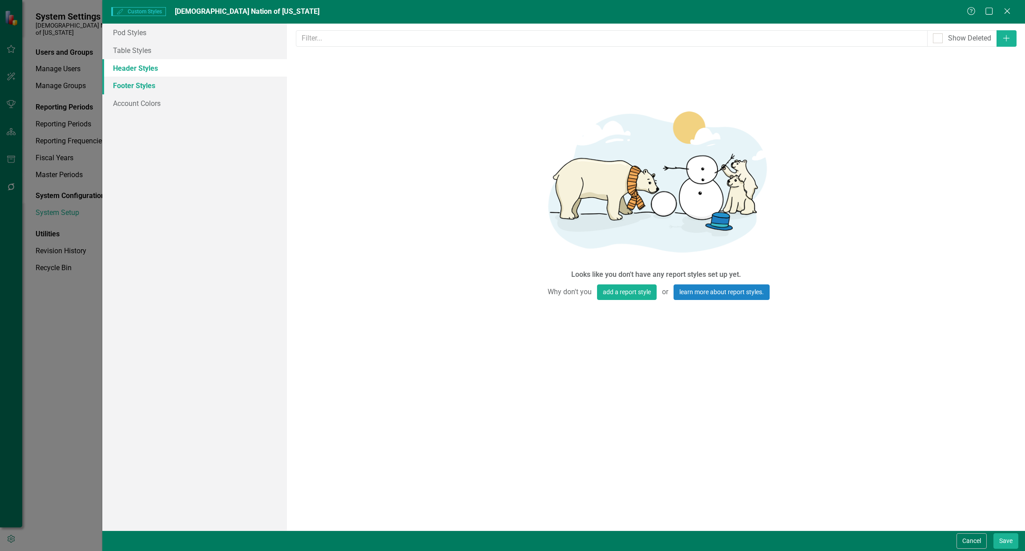
click at [128, 86] on link "Footer Styles" at bounding box center [194, 85] width 185 height 18
click at [137, 47] on link "Table Styles" at bounding box center [194, 50] width 185 height 18
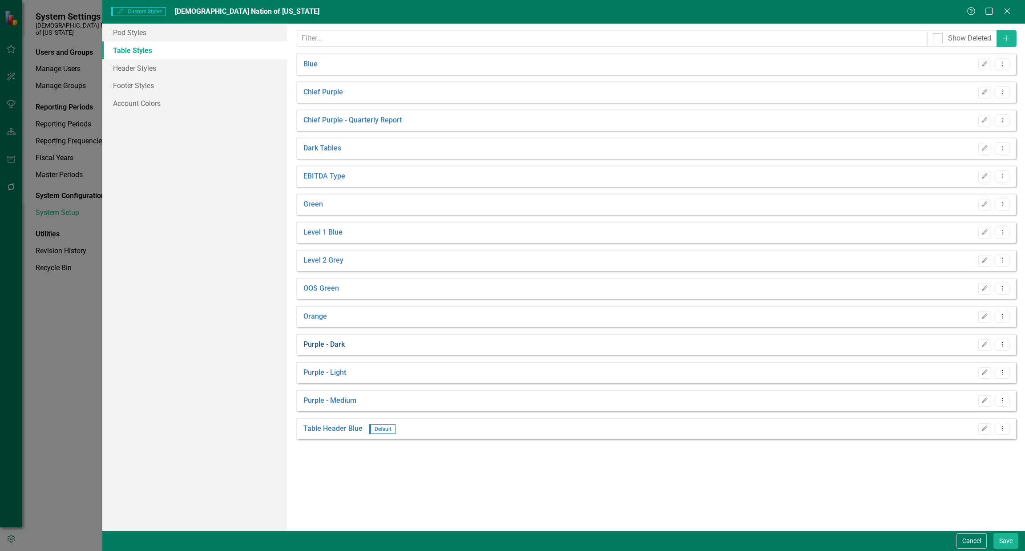
click at [327, 342] on link "Purple - Dark" at bounding box center [323, 344] width 41 height 10
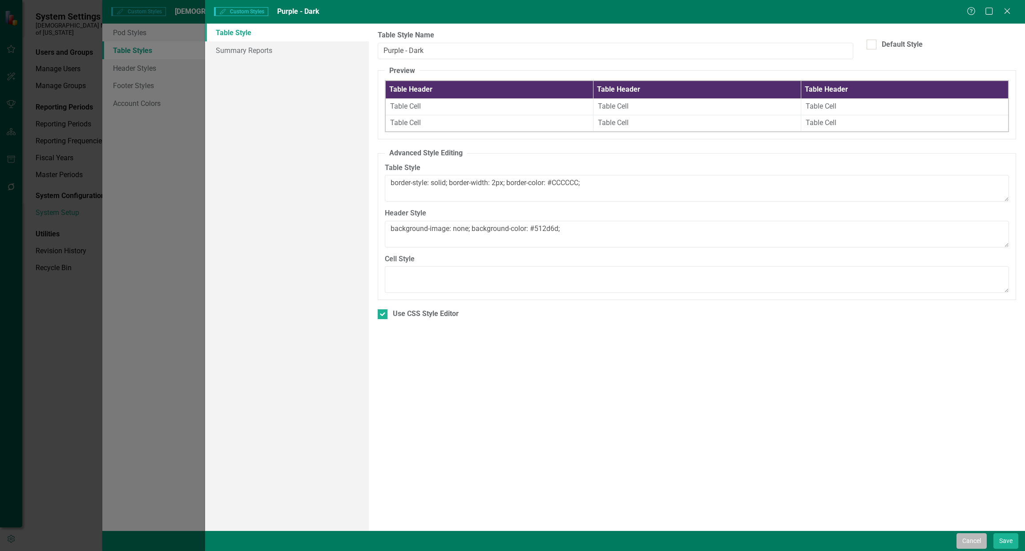
click at [962, 539] on button "Cancel" at bounding box center [971, 541] width 30 height 16
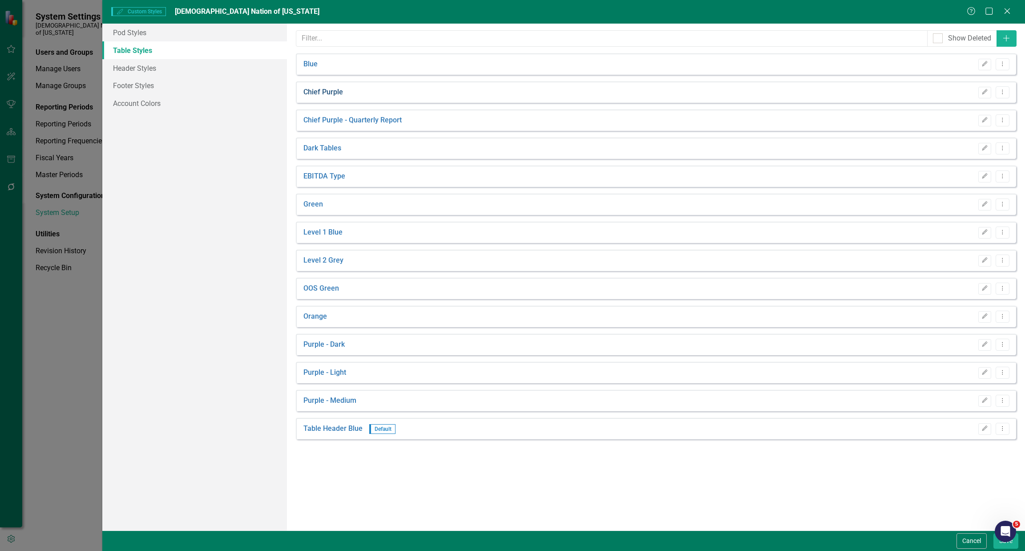
click at [330, 93] on link "Chief Purple" at bounding box center [323, 92] width 40 height 10
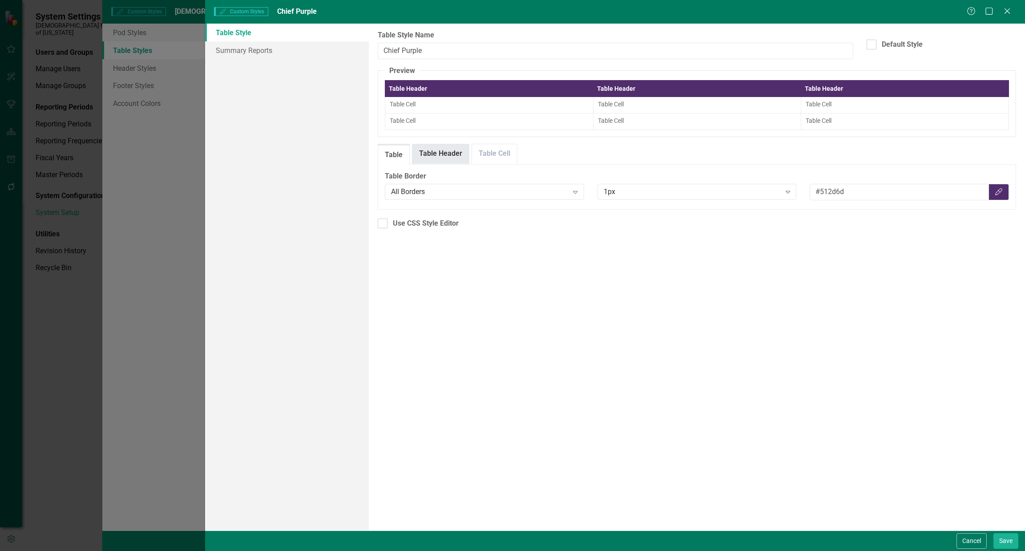
click at [431, 149] on link "Table Header" at bounding box center [440, 153] width 56 height 19
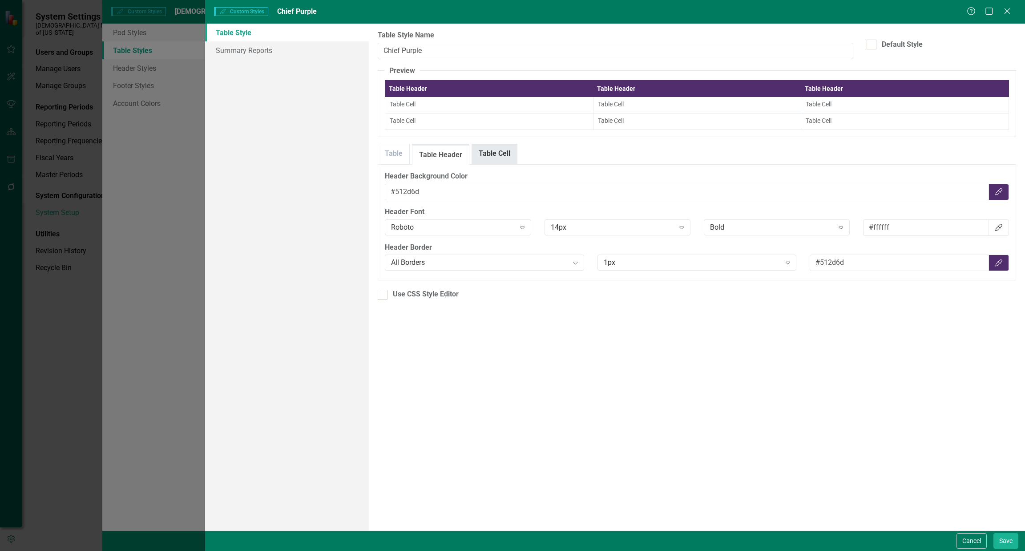
click at [475, 151] on link "Table Cell" at bounding box center [494, 153] width 45 height 19
click at [972, 542] on button "Cancel" at bounding box center [971, 541] width 30 height 16
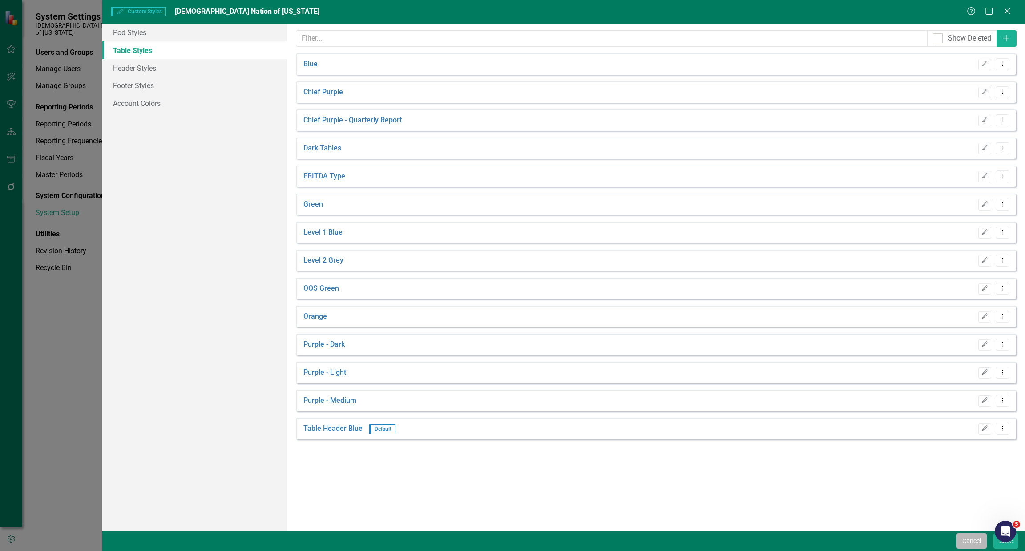
click at [970, 540] on button "Cancel" at bounding box center [971, 541] width 30 height 16
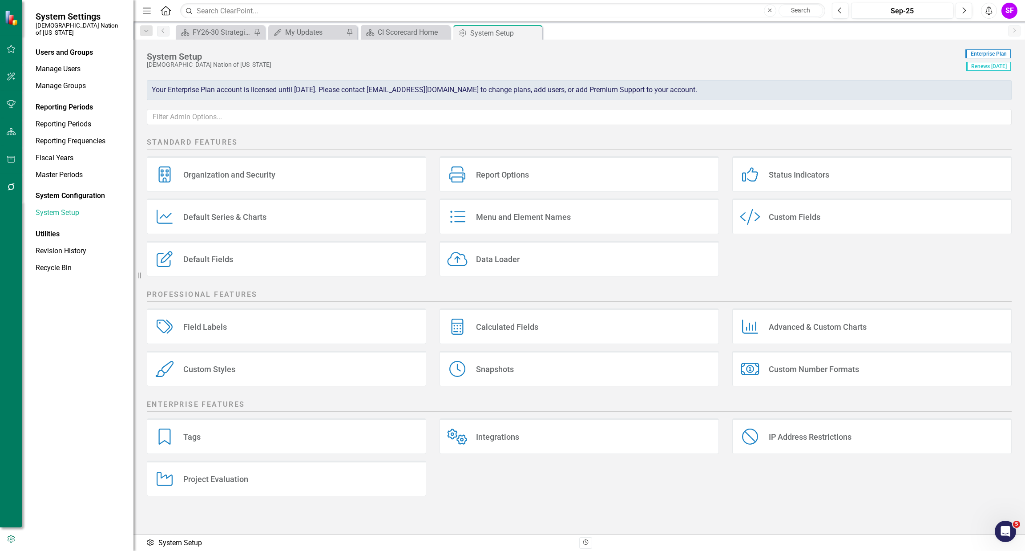
click at [293, 362] on div "Custom Styles Custom Styles" at bounding box center [286, 368] width 279 height 36
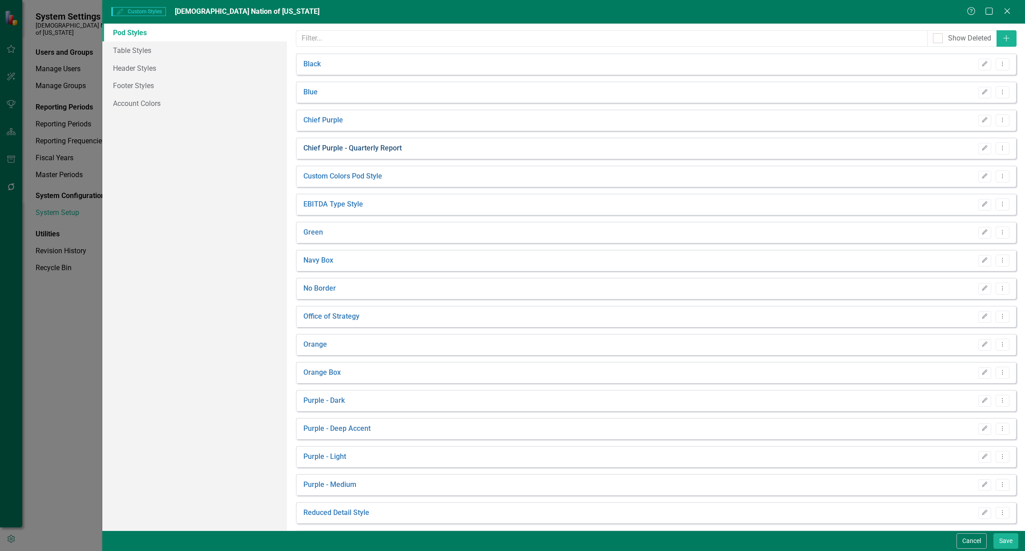
click at [373, 145] on link "Chief Purple - Quarterly Report" at bounding box center [352, 148] width 98 height 10
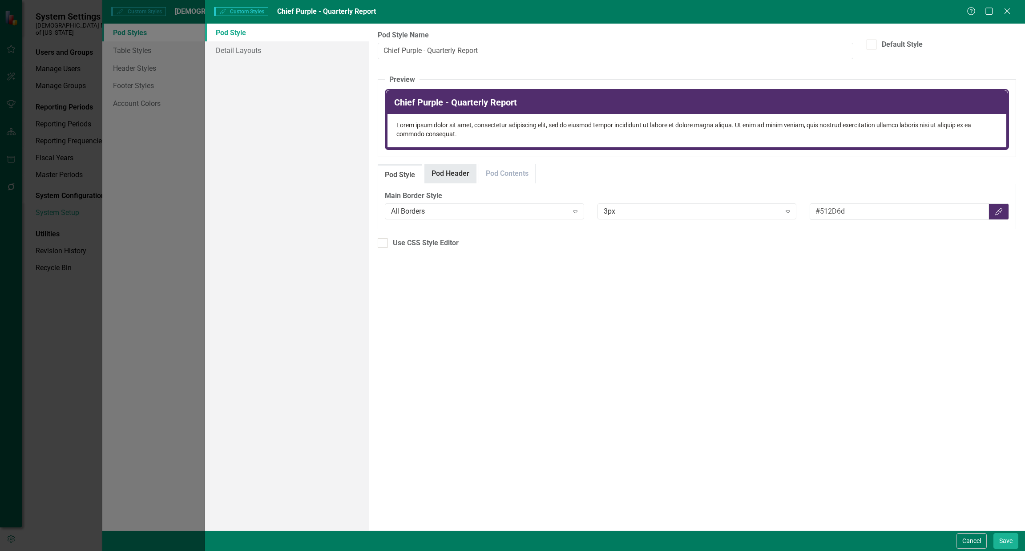
click at [456, 178] on link "Pod Header" at bounding box center [450, 173] width 51 height 19
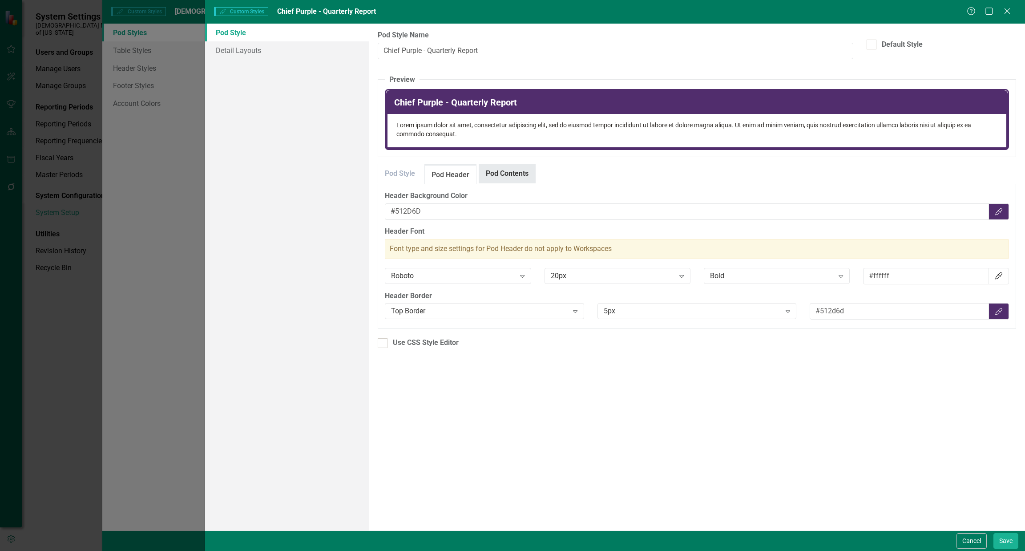
click at [495, 171] on link "Pod Contents" at bounding box center [507, 173] width 56 height 19
click at [965, 540] on button "Cancel" at bounding box center [971, 541] width 30 height 16
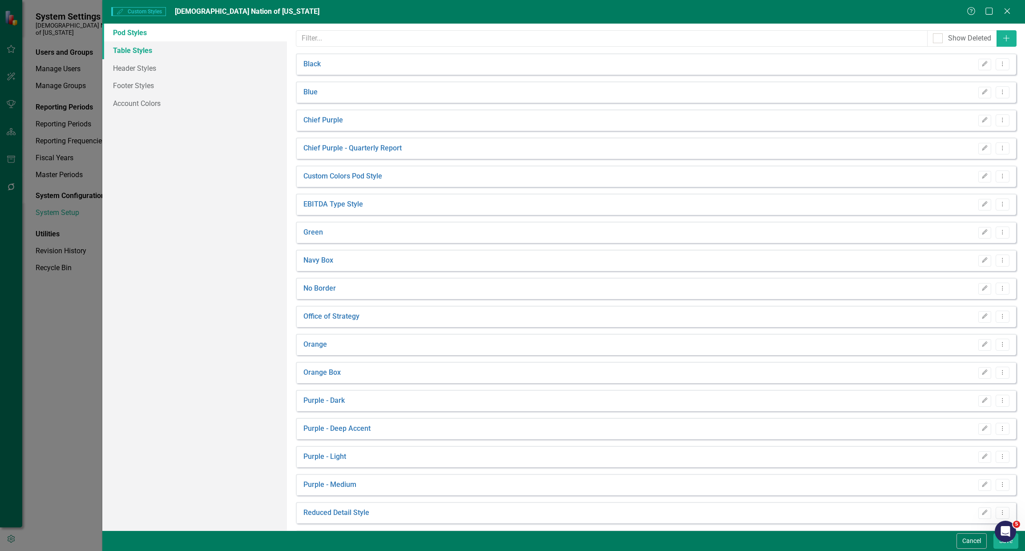
click at [138, 48] on link "Table Styles" at bounding box center [194, 50] width 185 height 18
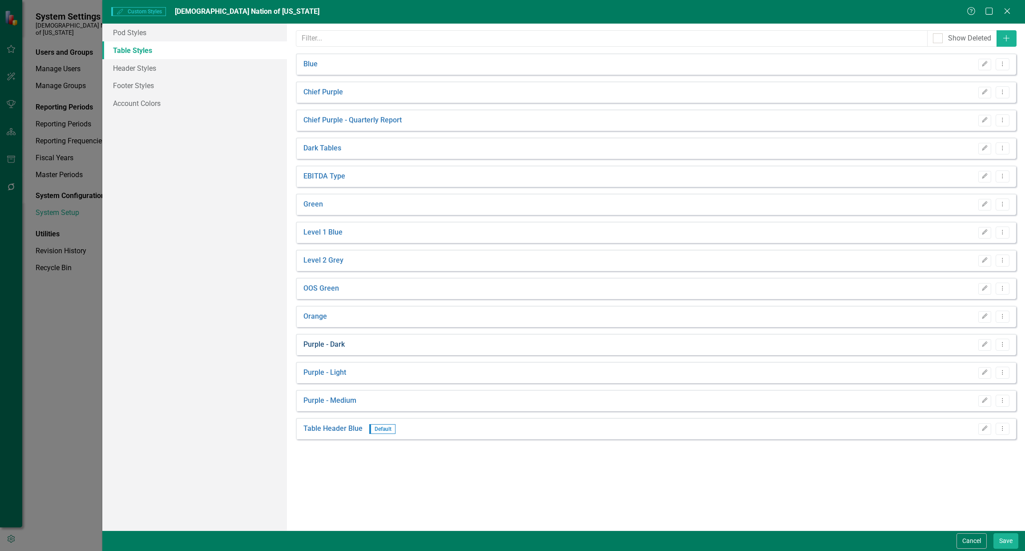
click at [334, 347] on link "Purple - Dark" at bounding box center [323, 344] width 41 height 10
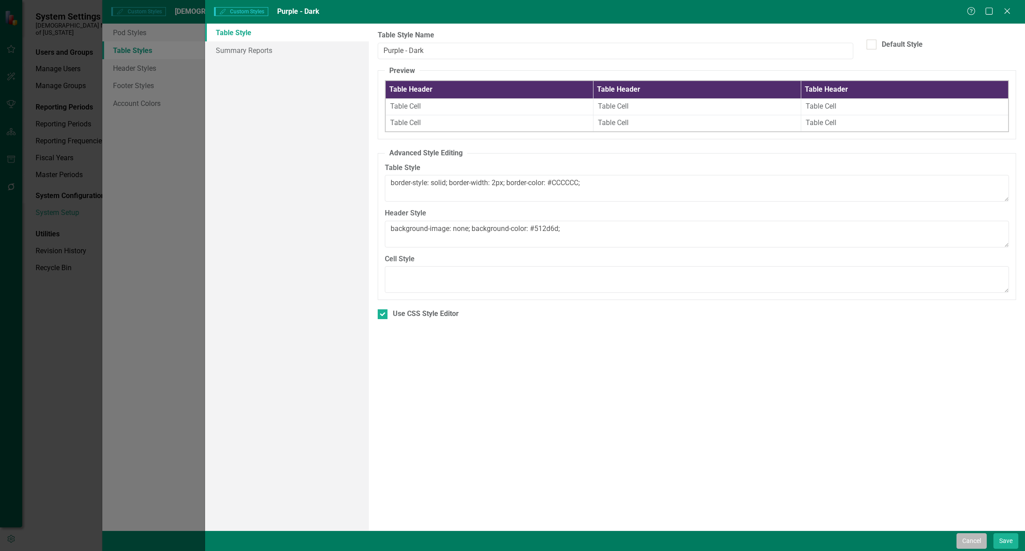
click at [966, 545] on button "Cancel" at bounding box center [971, 541] width 30 height 16
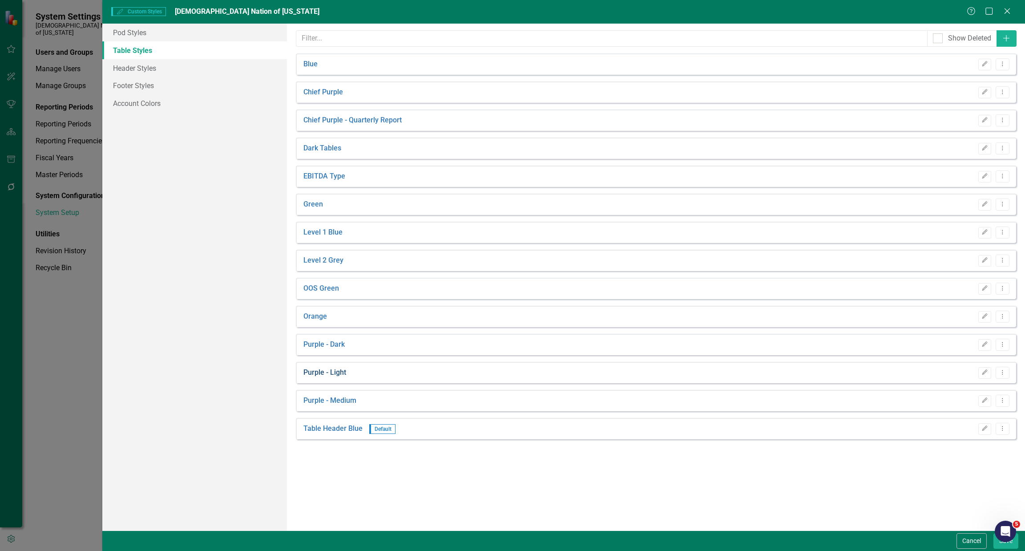
click at [332, 374] on link "Purple - Light" at bounding box center [324, 372] width 43 height 10
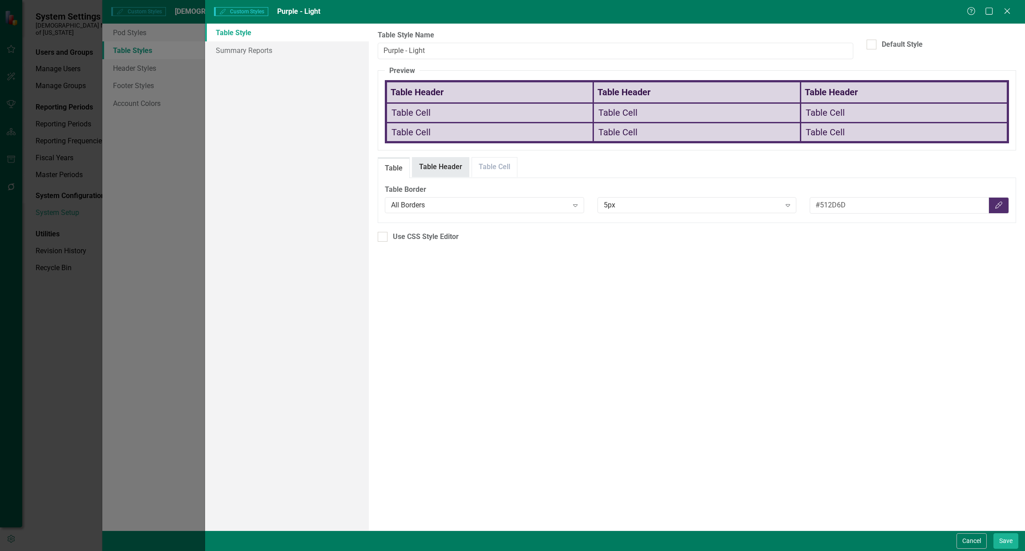
click at [456, 161] on link "Table Header" at bounding box center [440, 166] width 56 height 19
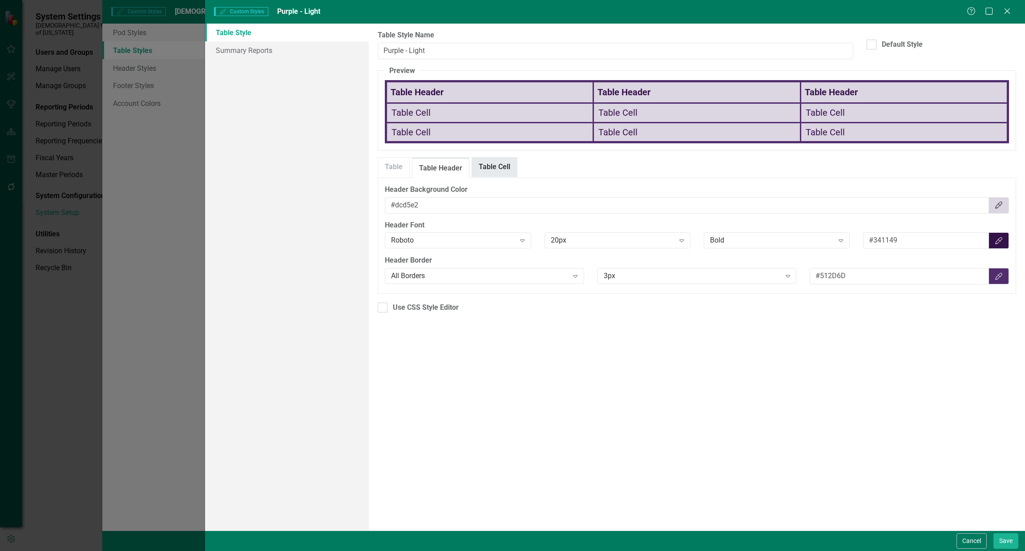
click at [474, 161] on link "Table Cell" at bounding box center [494, 166] width 45 height 19
click at [957, 539] on button "Cancel" at bounding box center [971, 541] width 30 height 16
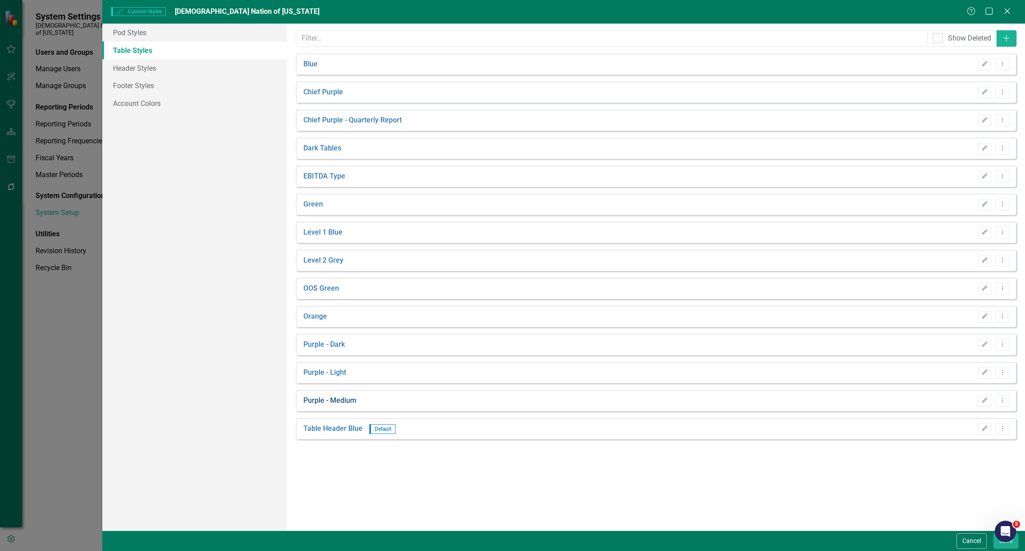
click at [346, 395] on link "Purple - Medium" at bounding box center [329, 400] width 53 height 10
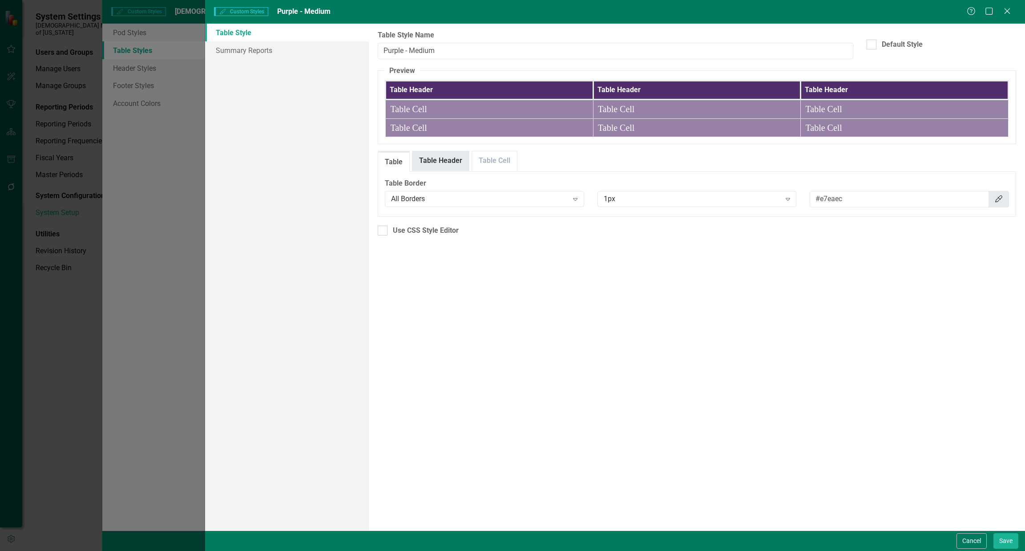
click at [446, 162] on link "Table Header" at bounding box center [440, 160] width 56 height 19
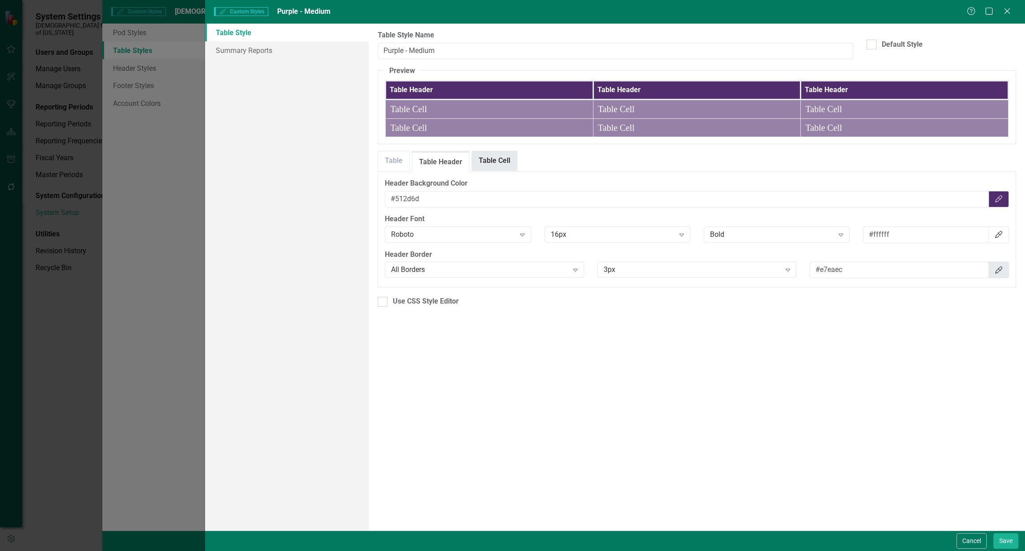
click at [487, 160] on link "Table Cell" at bounding box center [494, 160] width 45 height 19
click at [977, 540] on button "Cancel" at bounding box center [971, 541] width 30 height 16
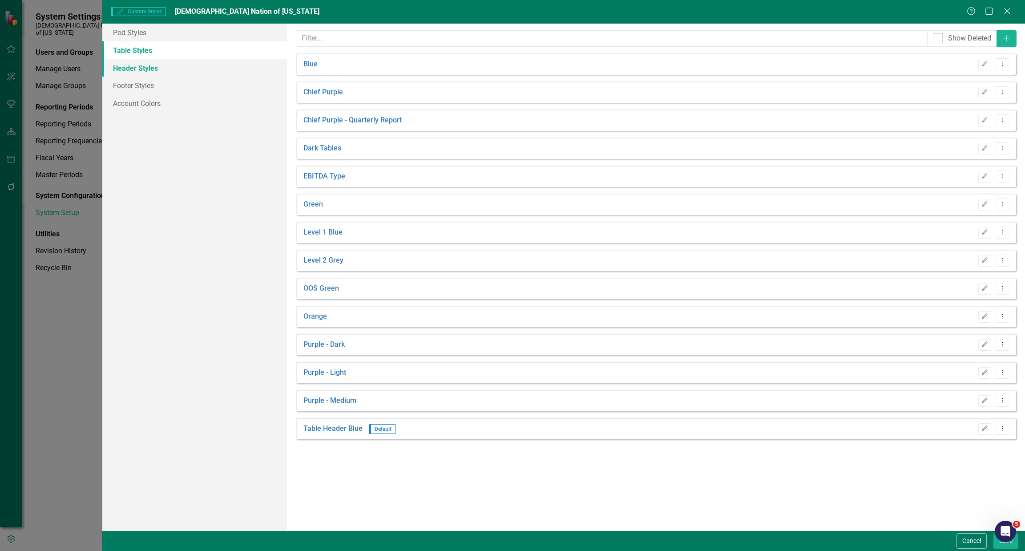
click at [144, 64] on link "Header Styles" at bounding box center [194, 68] width 185 height 18
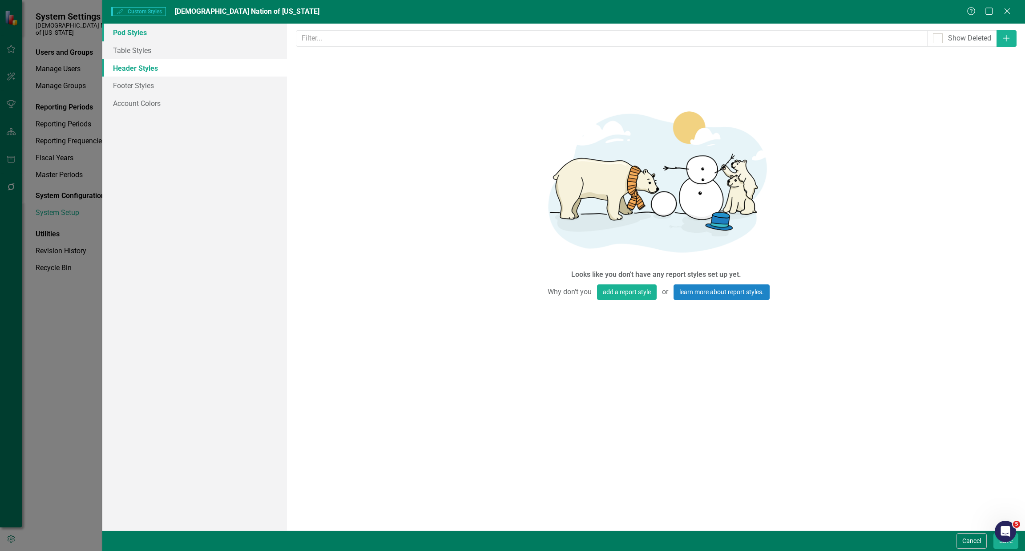
click at [147, 29] on link "Pod Styles" at bounding box center [194, 33] width 185 height 18
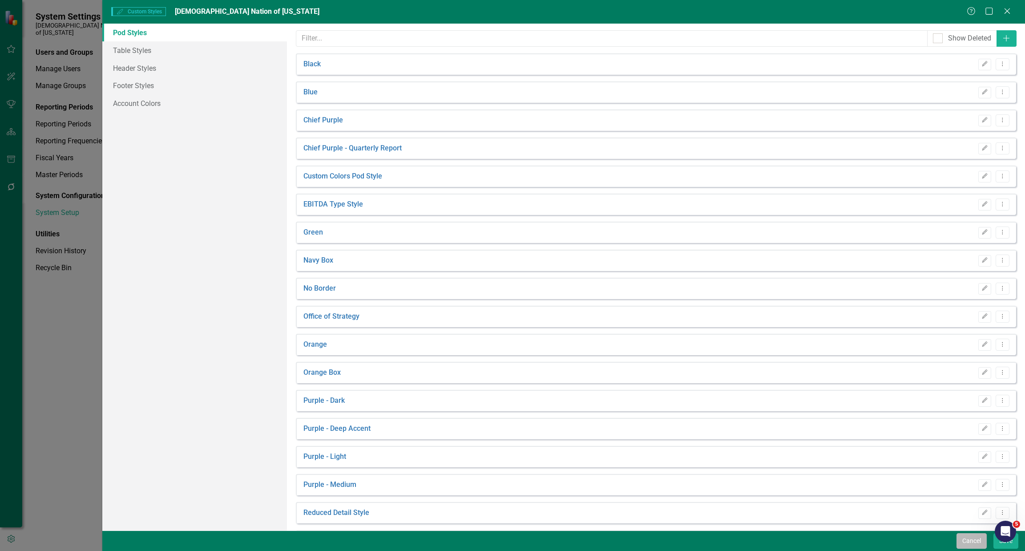
click at [970, 540] on button "Cancel" at bounding box center [971, 541] width 30 height 16
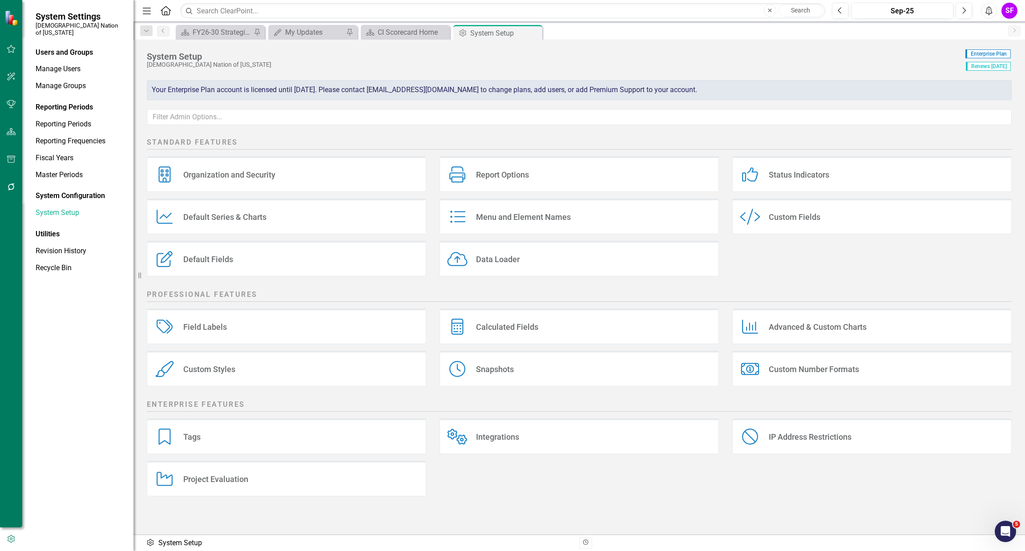
click at [201, 374] on div "Custom Styles" at bounding box center [209, 369] width 52 height 10
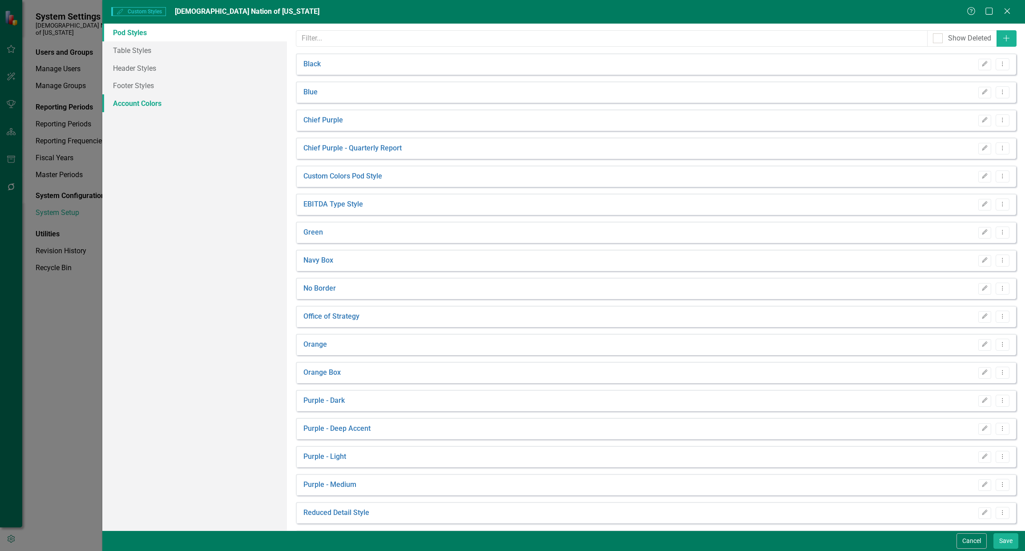
click at [133, 98] on link "Account Colors" at bounding box center [194, 103] width 185 height 18
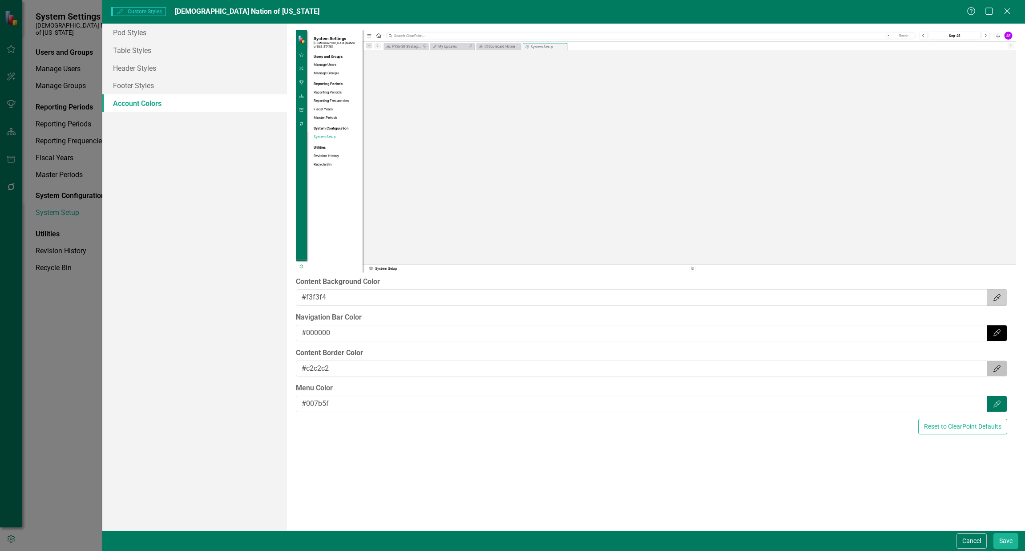
click at [996, 297] on icon "Color Picker" at bounding box center [996, 297] width 9 height 7
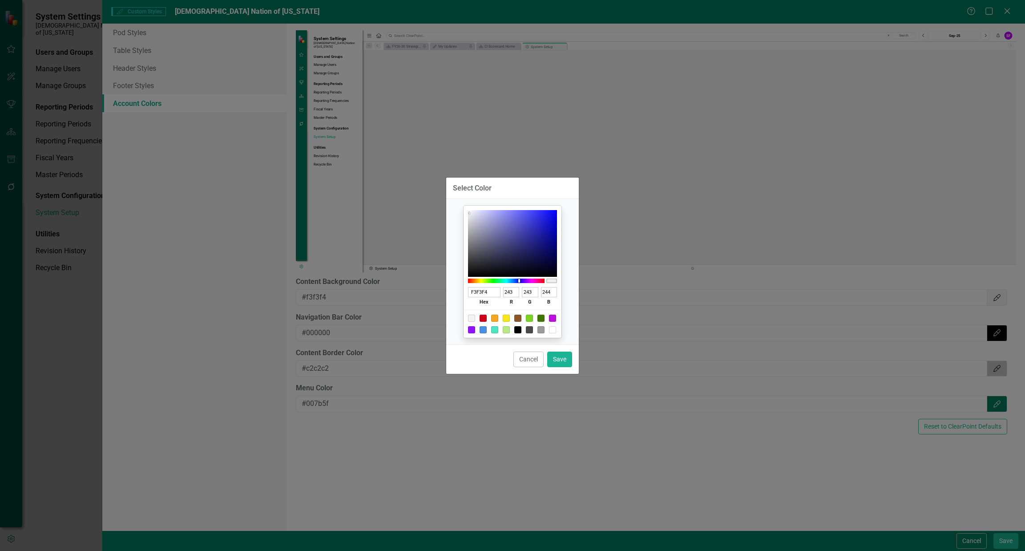
drag, startPoint x: 527, startPoint y: 366, endPoint x: 705, endPoint y: 366, distance: 177.4
click at [528, 366] on button "Cancel" at bounding box center [528, 359] width 30 height 16
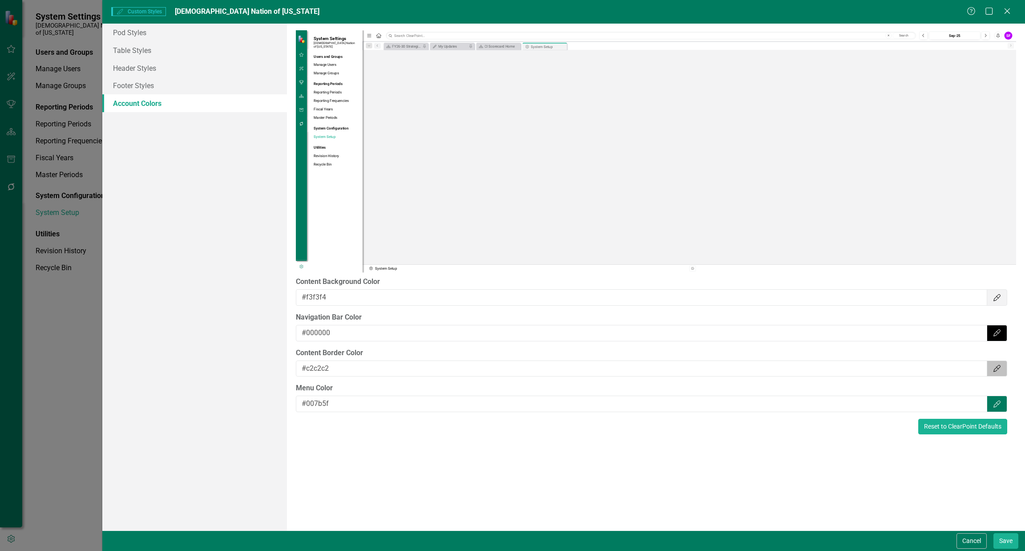
click at [939, 424] on button "Reset to ClearPoint Defaults" at bounding box center [962, 426] width 89 height 16
type input "#f4f3f3"
type input "#676a6c"
type input "#e7eaec"
type input "#27245e"
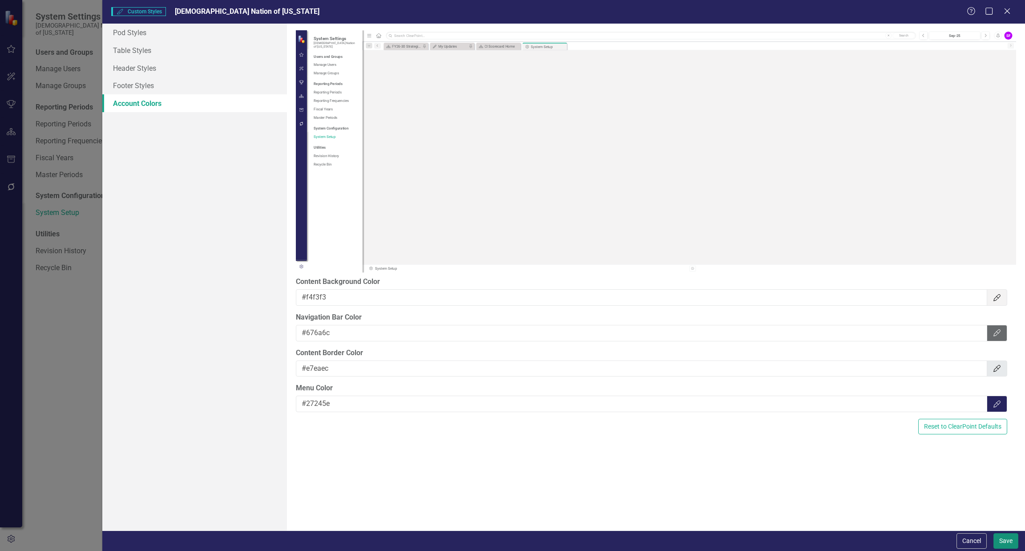
click at [994, 539] on button "Save" at bounding box center [1005, 541] width 25 height 16
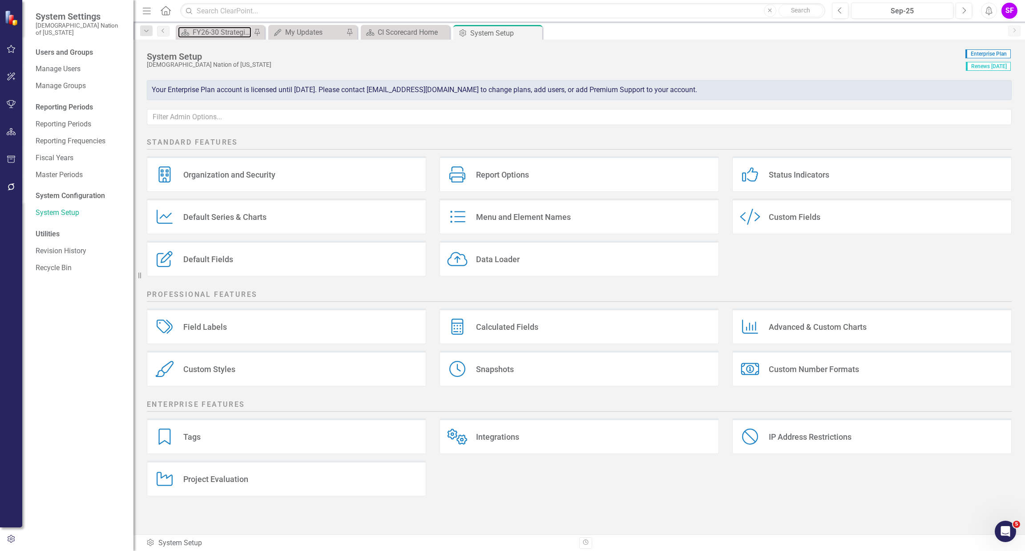
drag, startPoint x: 226, startPoint y: 31, endPoint x: 160, endPoint y: 38, distance: 66.6
click at [226, 31] on div "FY26-30 Strategic Plan" at bounding box center [222, 32] width 59 height 11
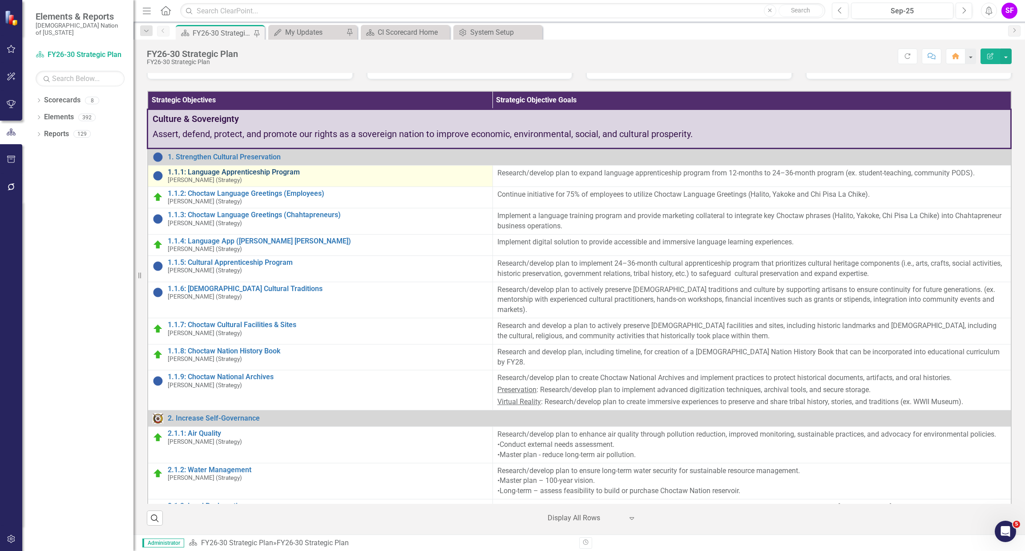
click at [212, 176] on link "1.1.1: Language Apprenticeship Program" at bounding box center [328, 172] width 320 height 8
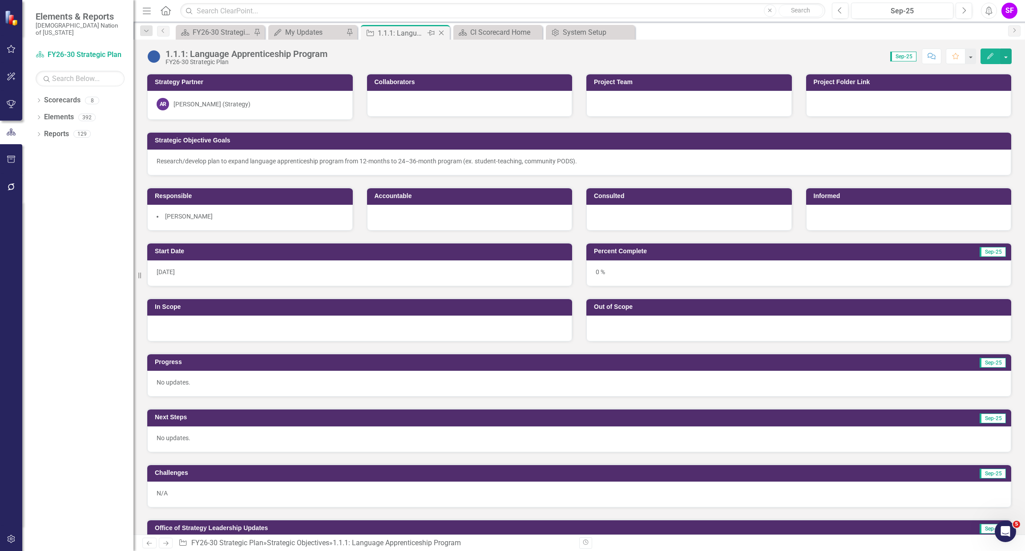
click at [446, 36] on div "Close" at bounding box center [441, 33] width 11 height 11
click at [350, 33] on icon "Close" at bounding box center [348, 32] width 9 height 7
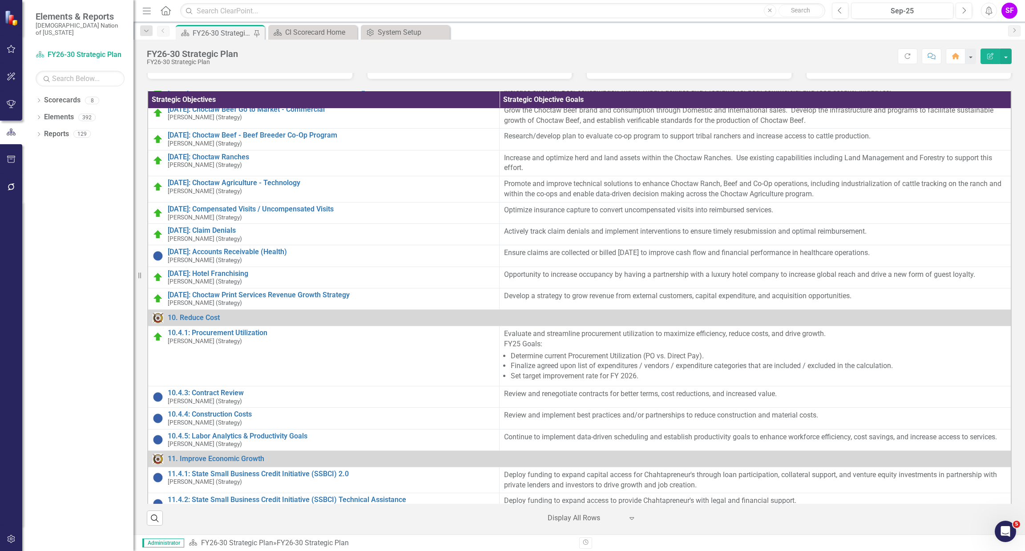
scroll to position [4565, 0]
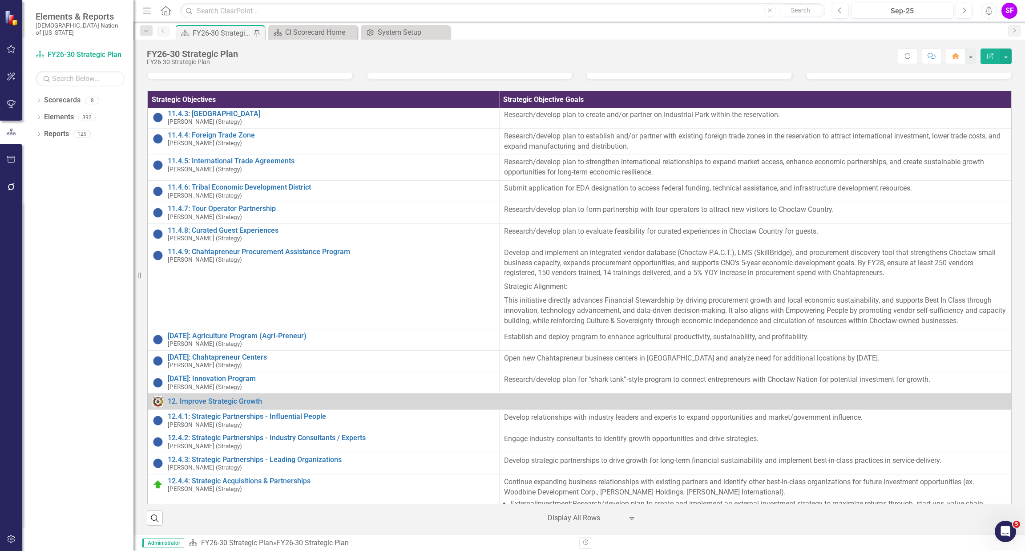
click at [145, 16] on button "Menu" at bounding box center [147, 10] width 12 height 15
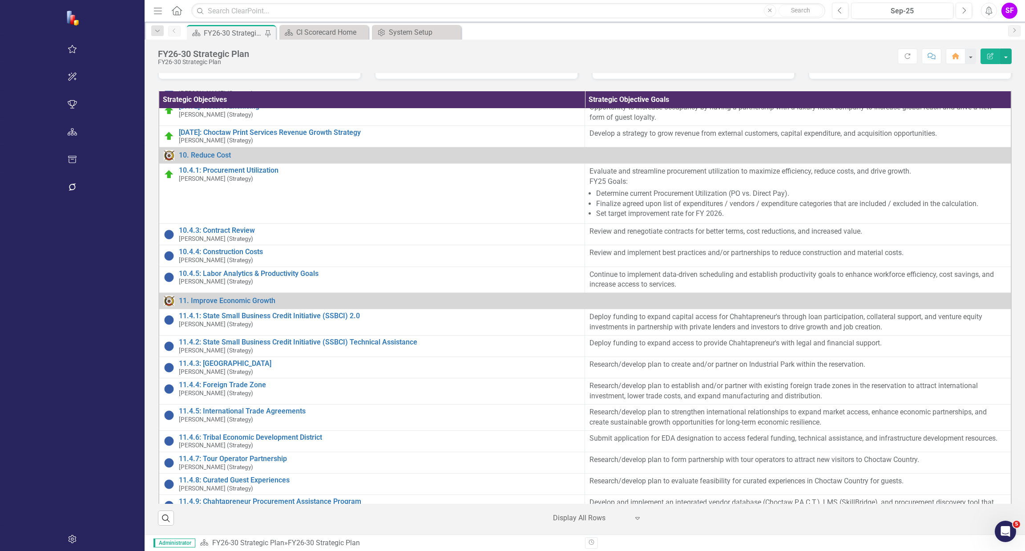
scroll to position [4462, 0]
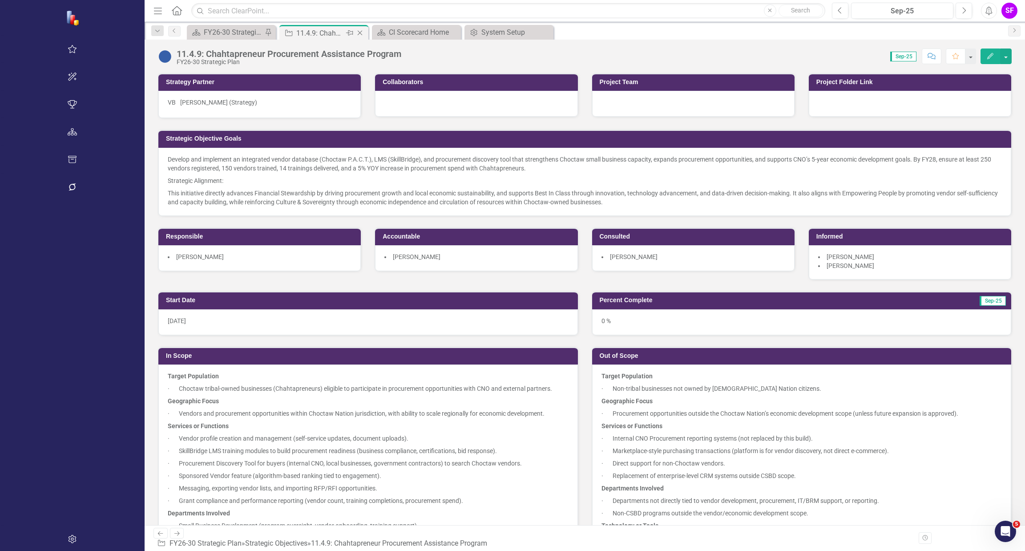
click at [355, 32] on icon "Close" at bounding box center [359, 32] width 9 height 7
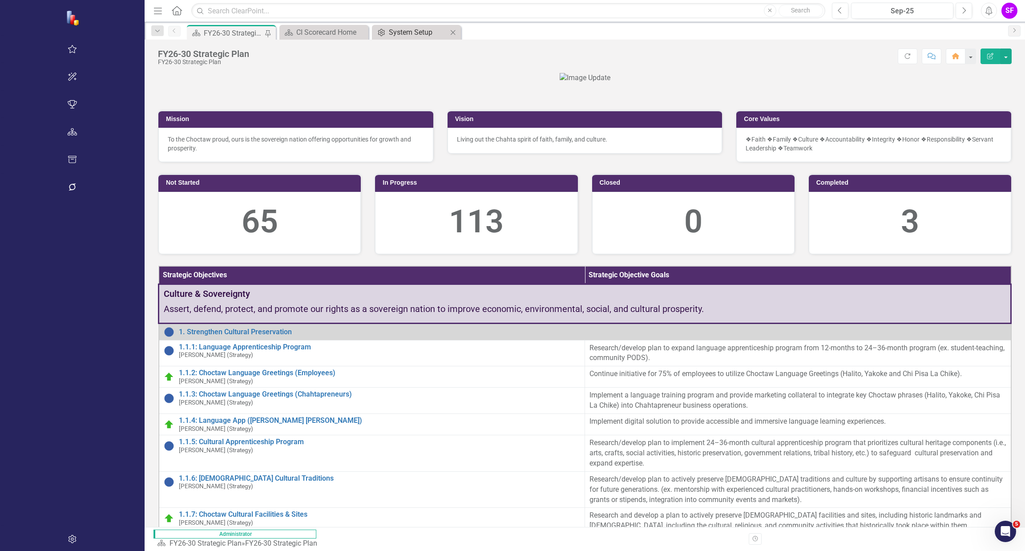
click at [389, 30] on div "System Setup" at bounding box center [418, 32] width 59 height 11
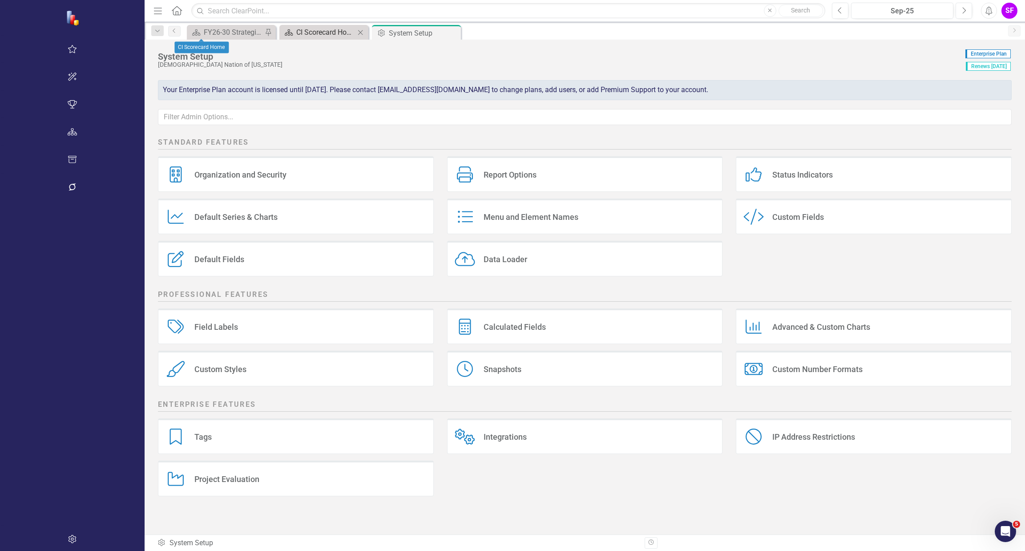
click at [296, 36] on div "CI Scorecard Home" at bounding box center [325, 32] width 59 height 11
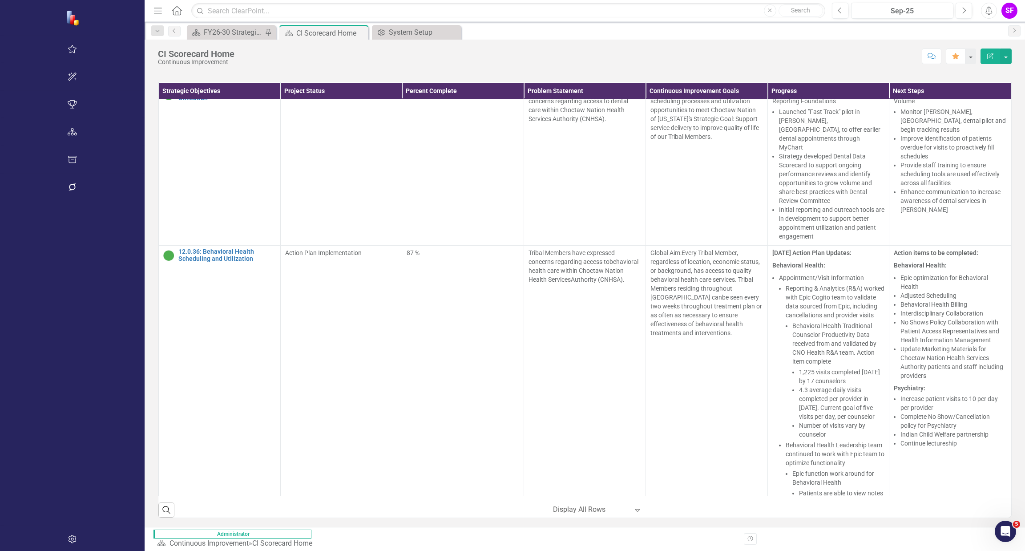
scroll to position [8295, 0]
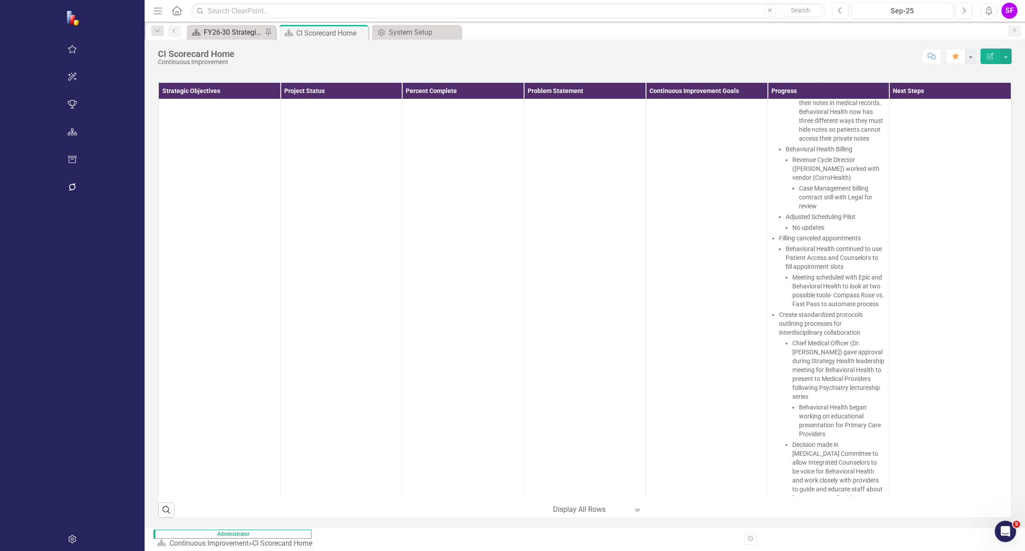
click at [204, 30] on div "FY26-30 Strategic Plan" at bounding box center [233, 32] width 59 height 11
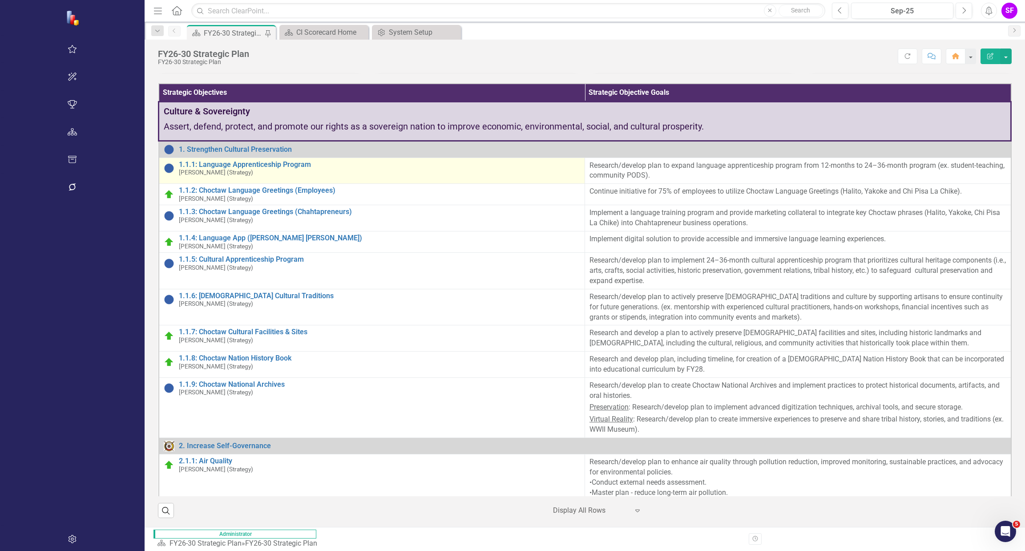
scroll to position [188, 0]
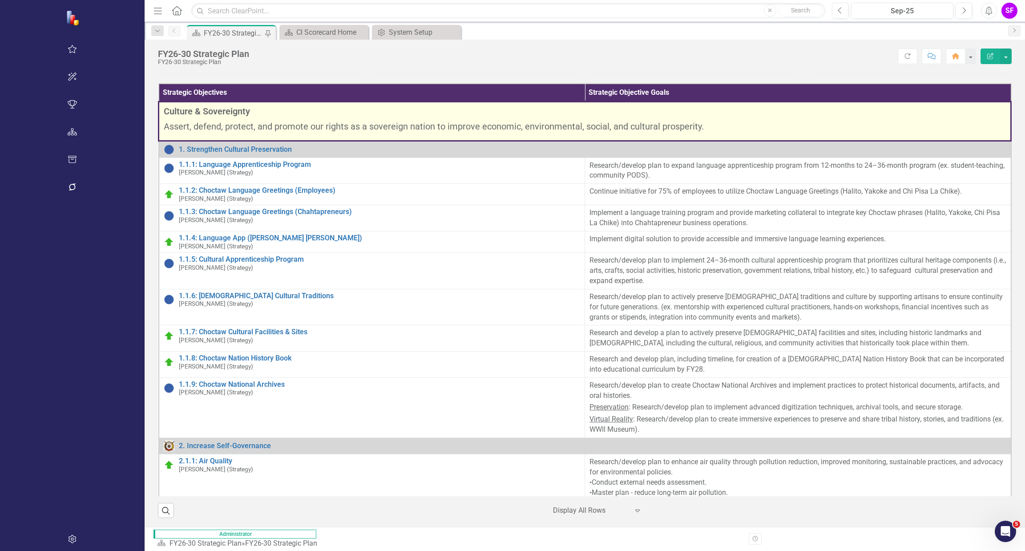
click at [327, 118] on span "Culture & Sovereignty" at bounding box center [585, 111] width 842 height 13
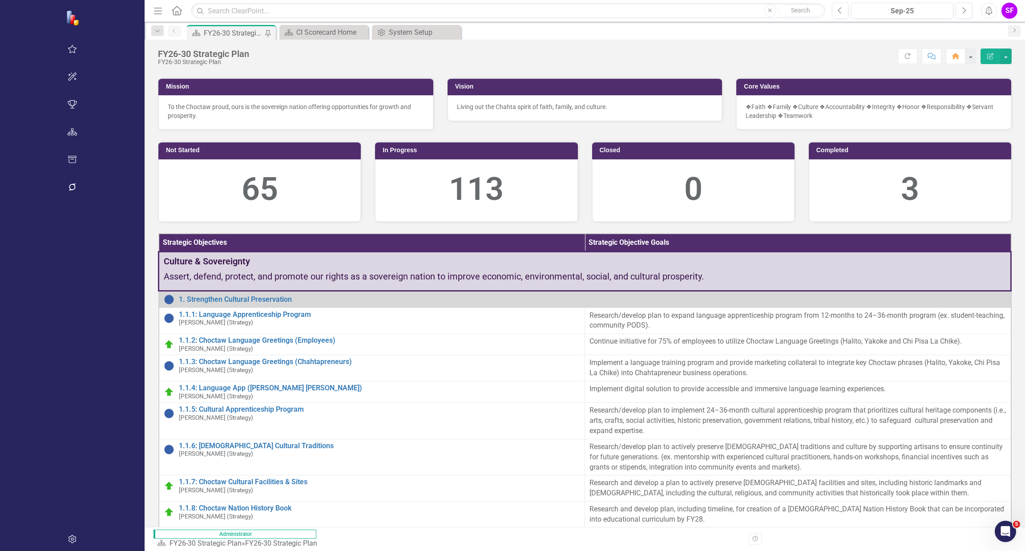
scroll to position [0, 0]
